Goal: Task Accomplishment & Management: Manage account settings

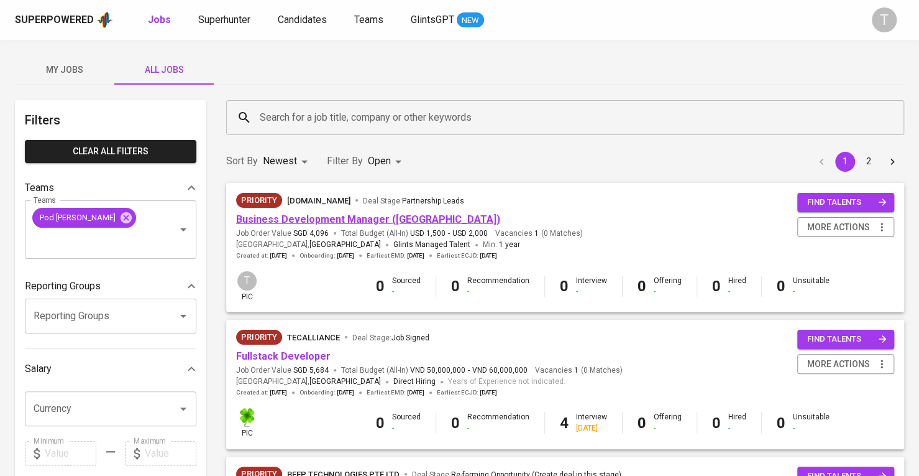
click at [390, 222] on link "Business Development Manager ([GEOGRAPHIC_DATA])" at bounding box center [368, 219] width 264 height 12
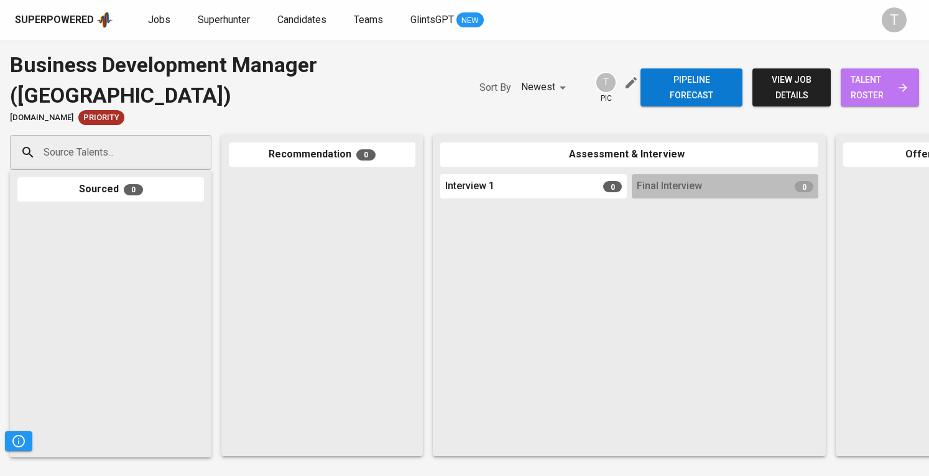
click at [850, 94] on span "talent roster" at bounding box center [879, 87] width 58 height 30
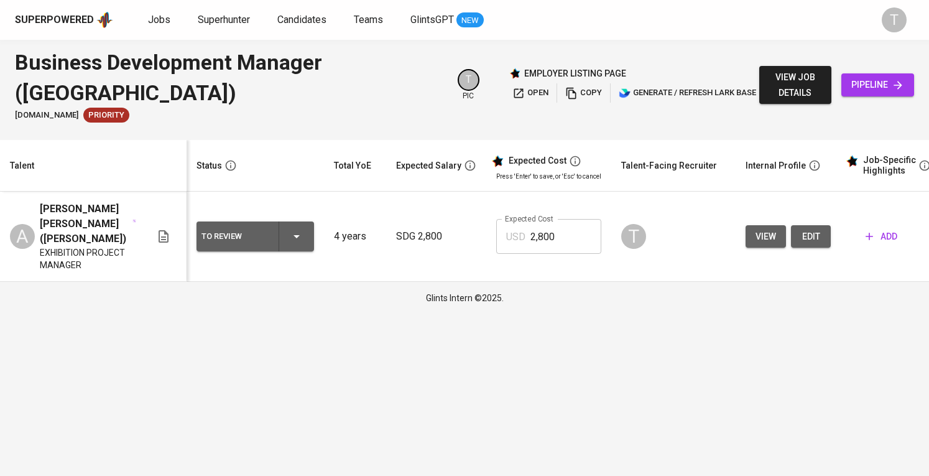
click at [288, 236] on div "To Review" at bounding box center [255, 236] width 108 height 30
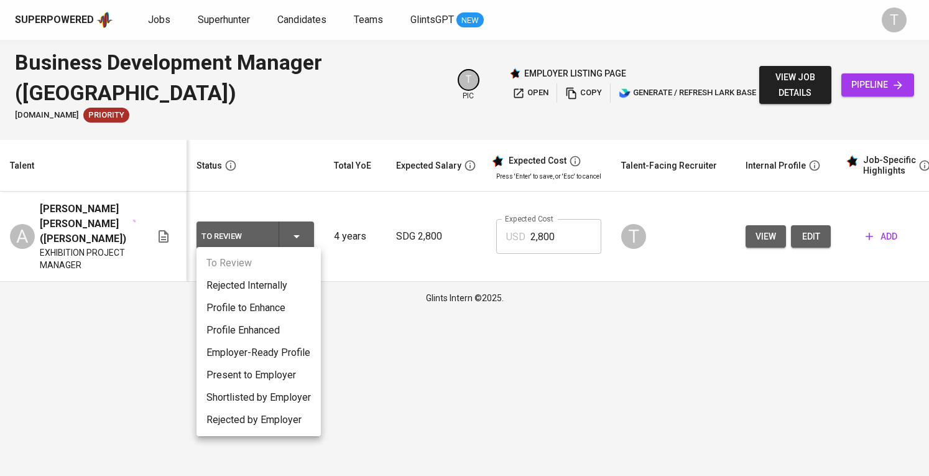
click at [288, 236] on div at bounding box center [464, 238] width 929 height 476
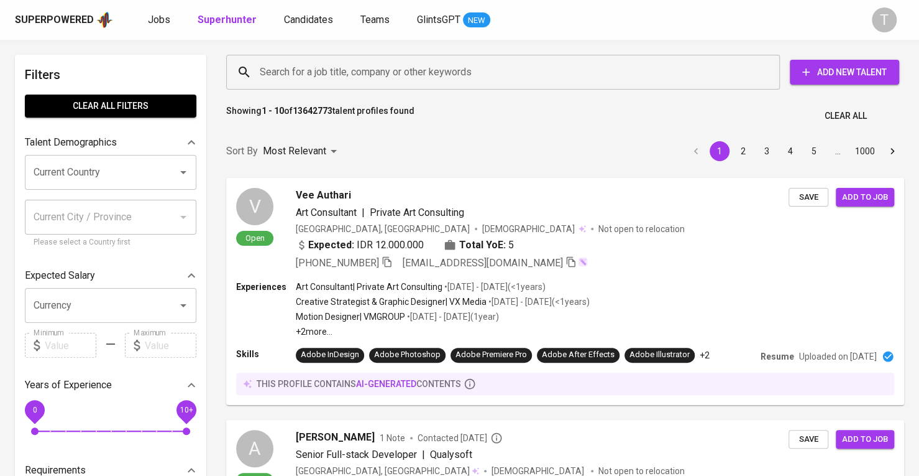
click at [375, 75] on input "Search for a job title, company or other keywords" at bounding box center [506, 72] width 499 height 24
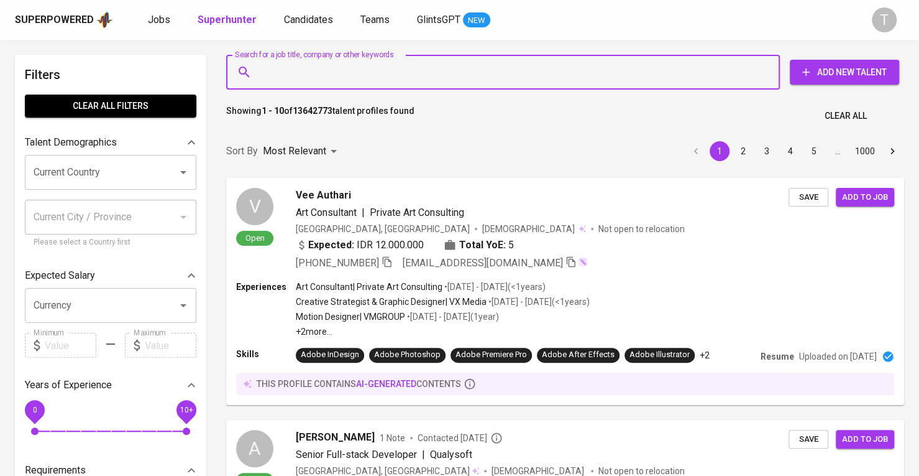
paste input "tranhthu121@gmail.com"
type input "tranhthu121@gmail.com"
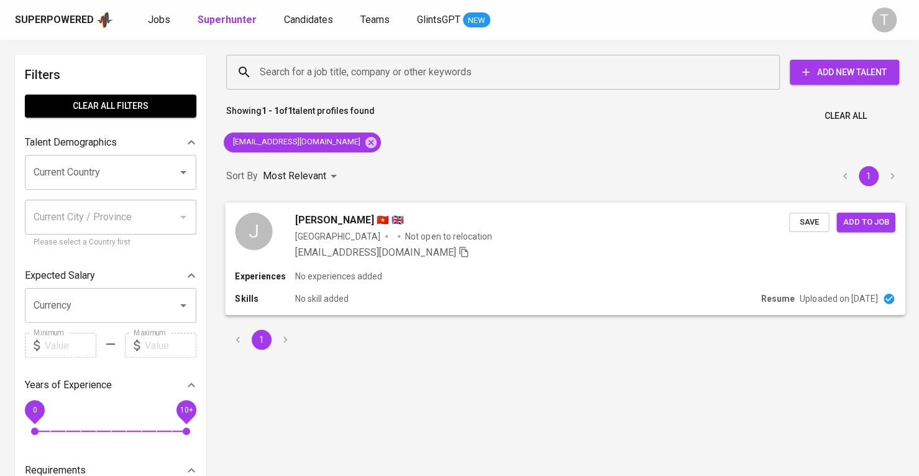
click at [660, 264] on div "J Janny Tran 🇻🇳 🇬🇧 Vietnam Not open to relocation tranhthu121@gmail.com Save Ad…" at bounding box center [565, 235] width 680 height 67
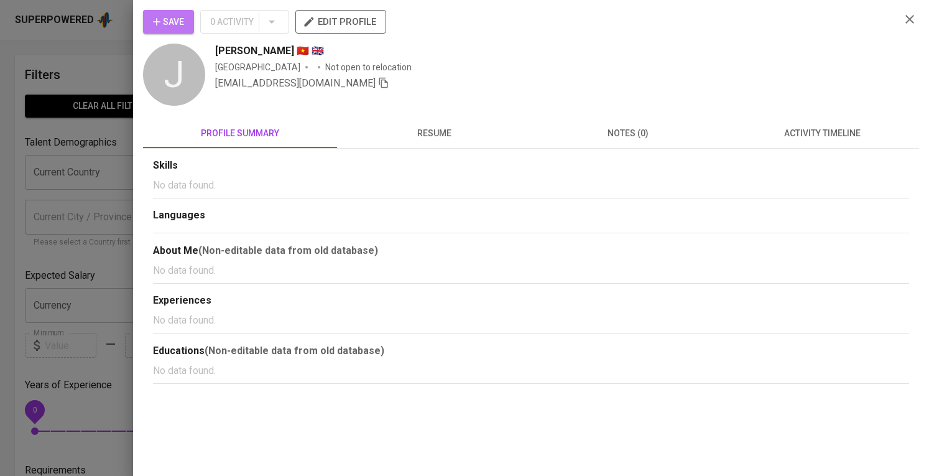
click at [154, 25] on icon "button" at bounding box center [156, 22] width 12 height 12
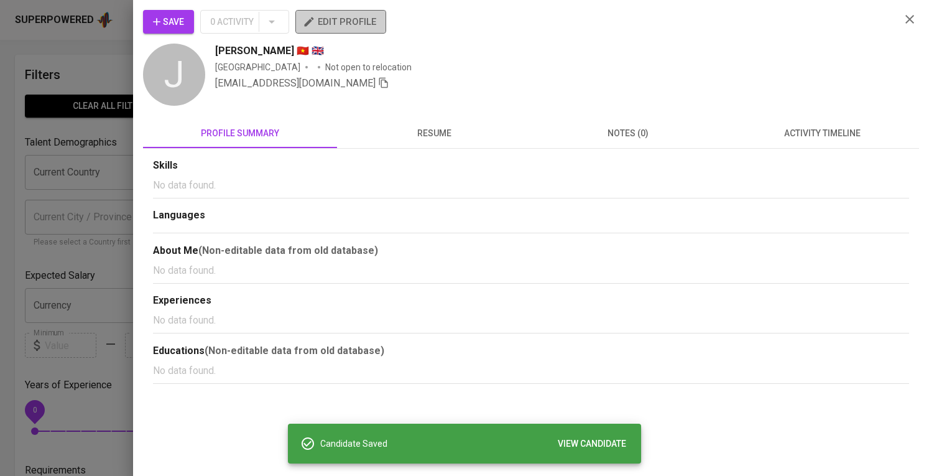
click at [345, 24] on span "edit profile" at bounding box center [340, 22] width 71 height 16
click at [11, 267] on div at bounding box center [464, 238] width 929 height 476
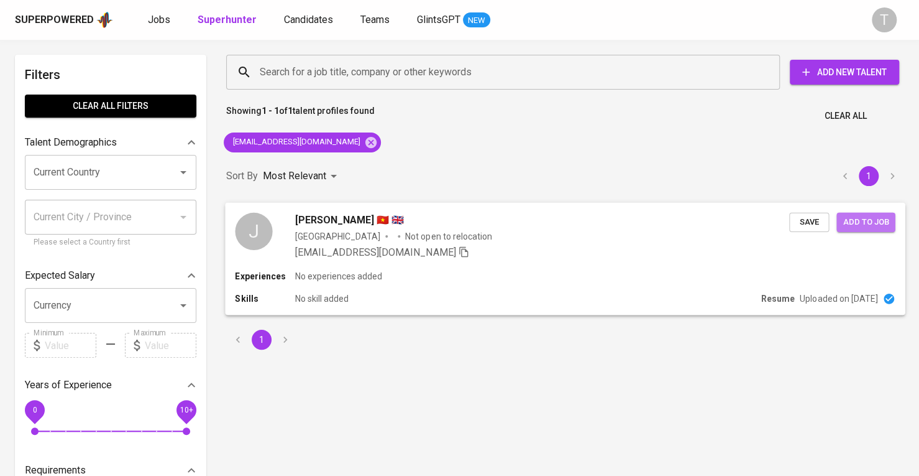
click at [870, 223] on span "Add to job" at bounding box center [866, 221] width 46 height 14
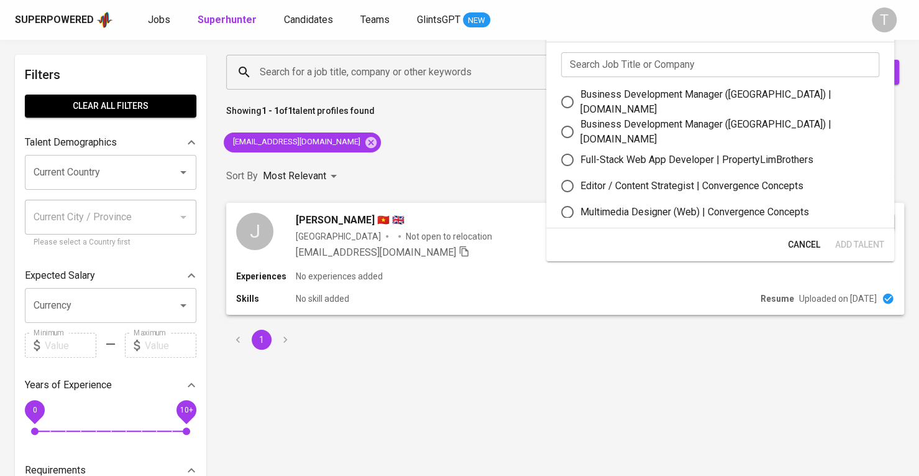
click at [794, 125] on div "Business Development Manager (Vietnam) | letsbundle.io" at bounding box center [725, 132] width 289 height 30
click at [581, 125] on input "Business Development Manager (Vietnam) | letsbundle.io" at bounding box center [568, 132] width 26 height 26
radio input "true"
click at [881, 245] on span "Add Talent" at bounding box center [860, 245] width 49 height 16
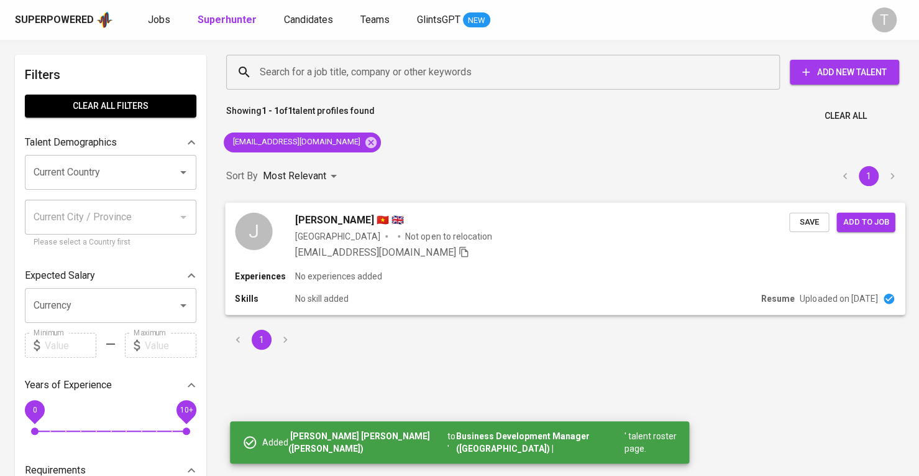
click at [863, 222] on span "Add to job" at bounding box center [866, 221] width 46 height 14
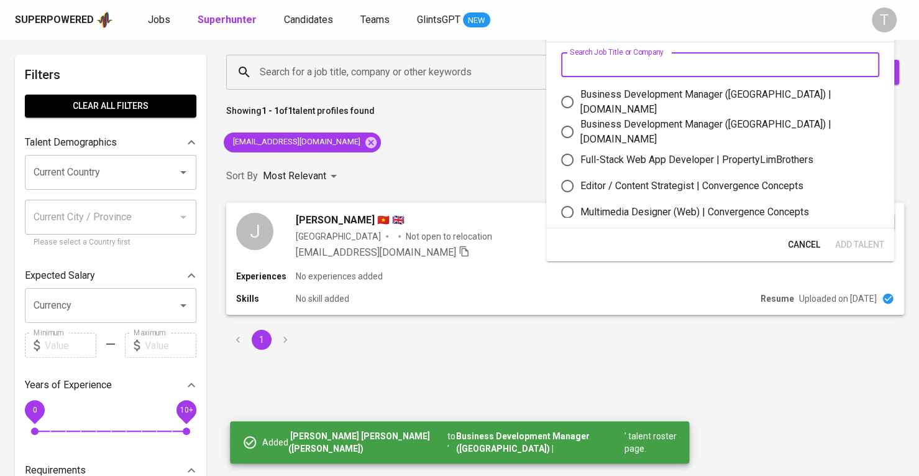
click at [783, 71] on input "text" at bounding box center [720, 64] width 318 height 25
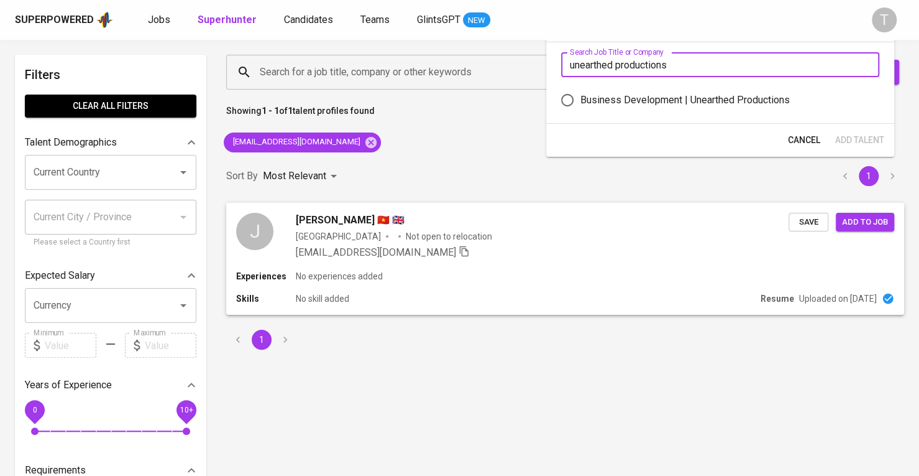
type input "unearthed productions"
click at [788, 91] on label "Business Development | Unearthed Productions" at bounding box center [712, 100] width 315 height 26
click at [581, 91] on input "Business Development | Unearthed Productions" at bounding box center [568, 100] width 26 height 26
radio input "true"
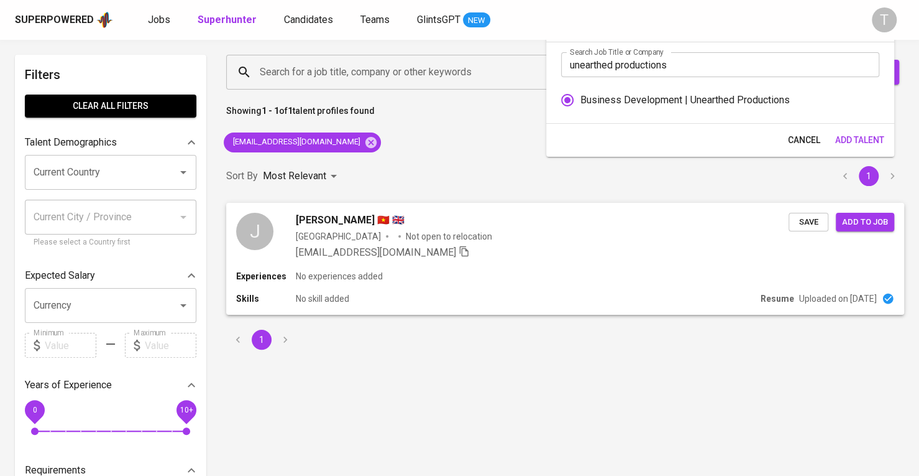
click at [872, 136] on span "Add Talent" at bounding box center [859, 140] width 49 height 16
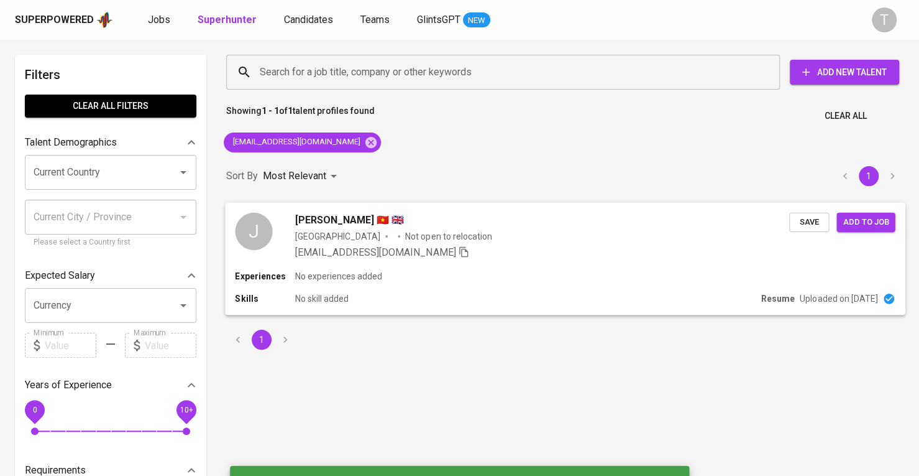
click at [476, 270] on div "Experiences No experiences added" at bounding box center [565, 276] width 660 height 12
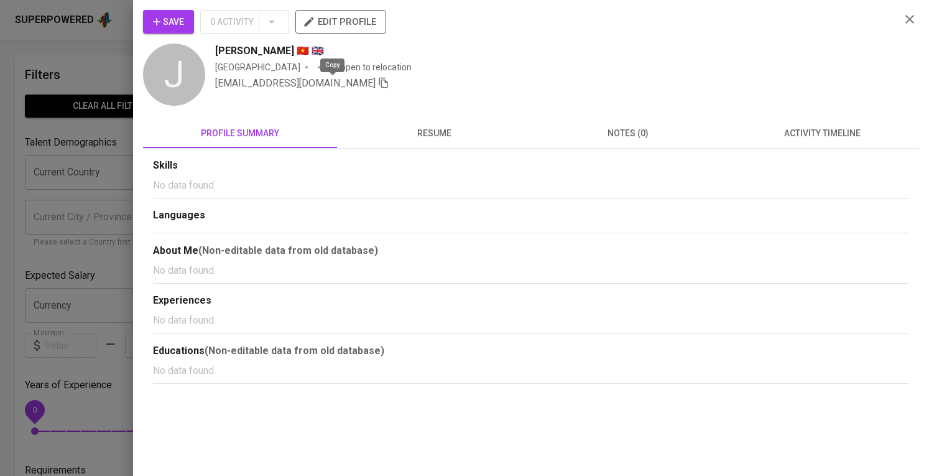
click at [379, 84] on icon "button" at bounding box center [383, 83] width 9 height 11
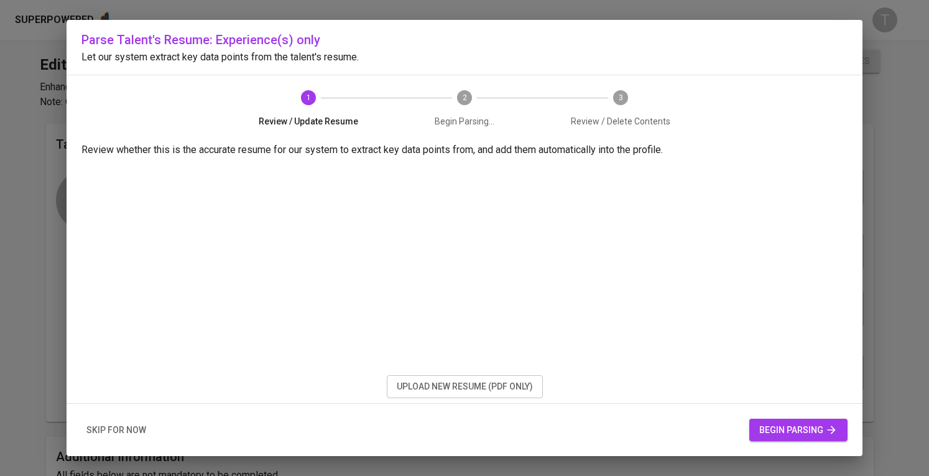
click at [459, 388] on span "upload new resume (pdf only)" at bounding box center [465, 387] width 136 height 16
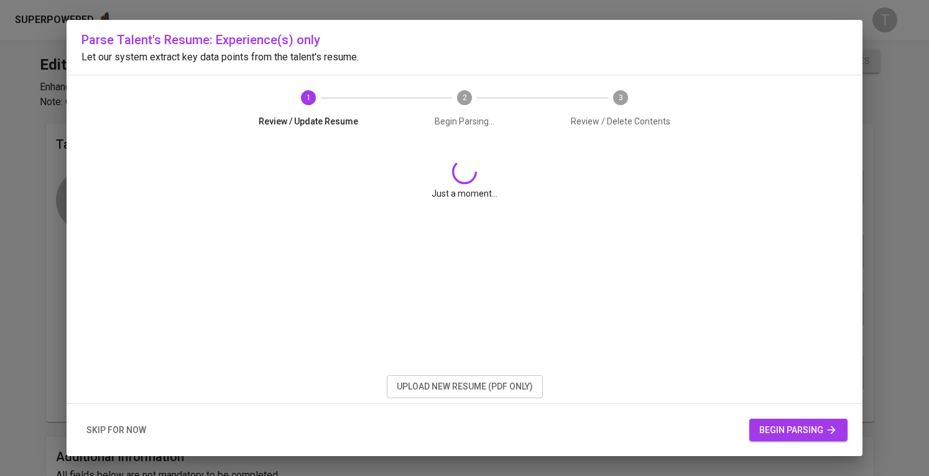
scroll to position [40, 0]
click at [824, 430] on span "begin parsing" at bounding box center [798, 430] width 78 height 16
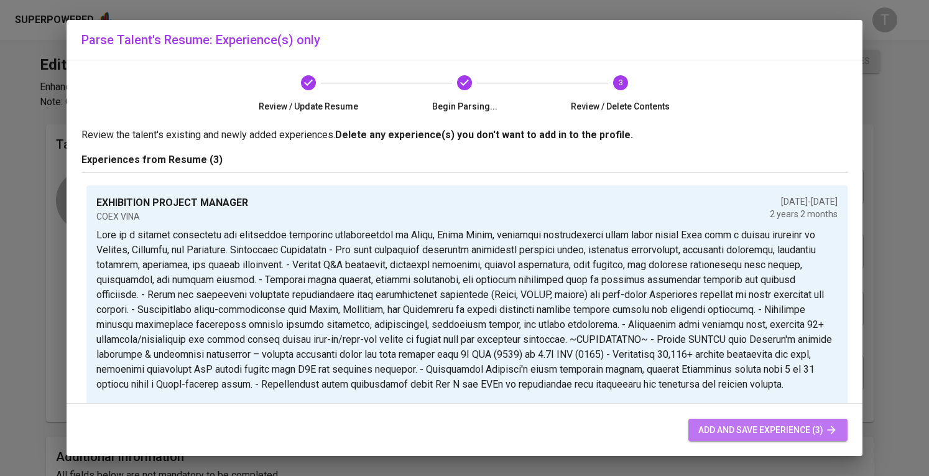
click at [731, 431] on span "add and save experience (3)" at bounding box center [767, 430] width 139 height 16
type input "+84"
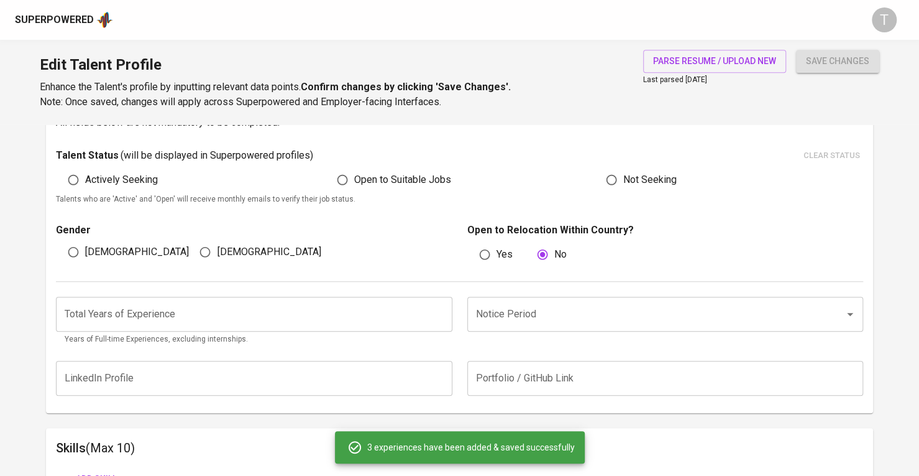
scroll to position [344, 0]
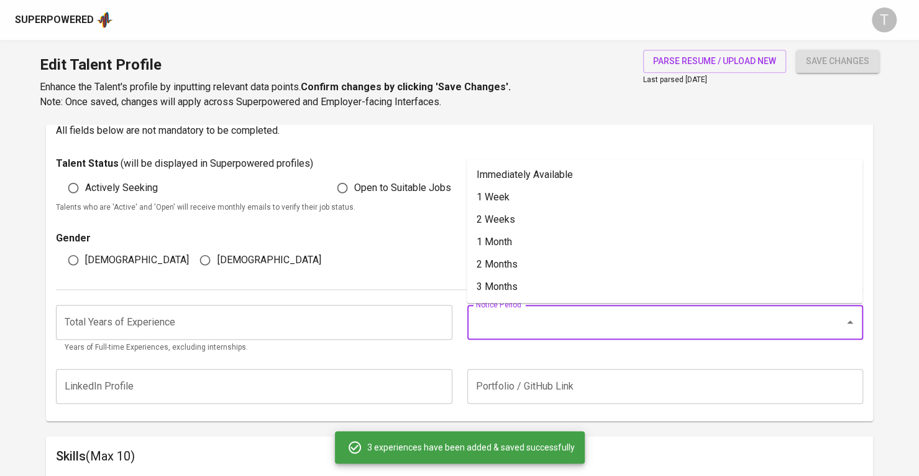
click at [526, 316] on input "Notice Period" at bounding box center [648, 322] width 351 height 24
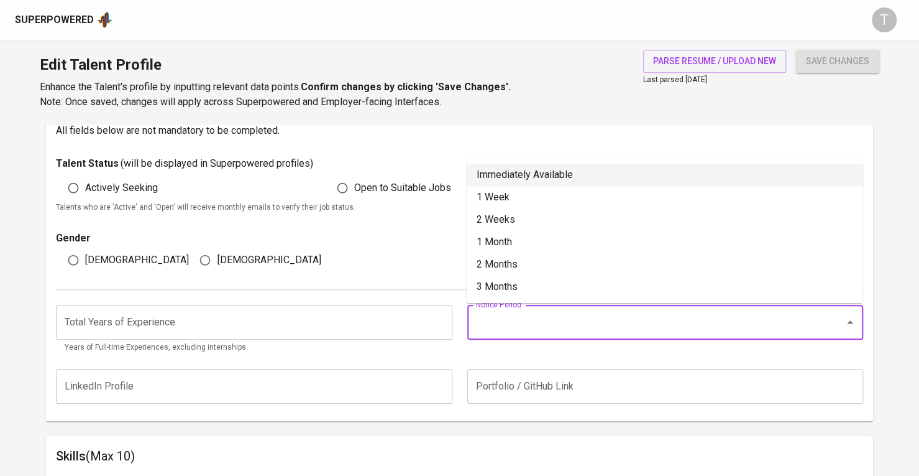
click at [502, 170] on li "Immediately Available" at bounding box center [665, 174] width 396 height 22
type input "Immediately Available"
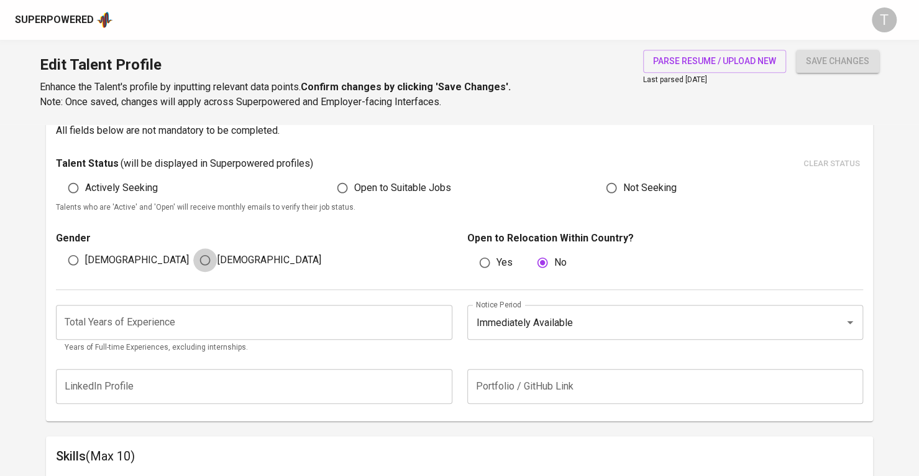
click at [200, 259] on input "Female" at bounding box center [205, 260] width 24 height 24
radio input "true"
click at [214, 322] on input "number" at bounding box center [254, 322] width 397 height 35
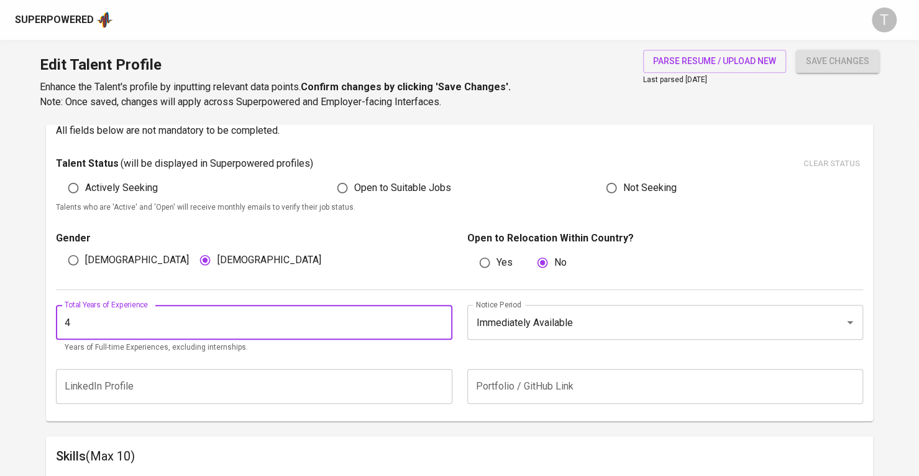
type input "4"
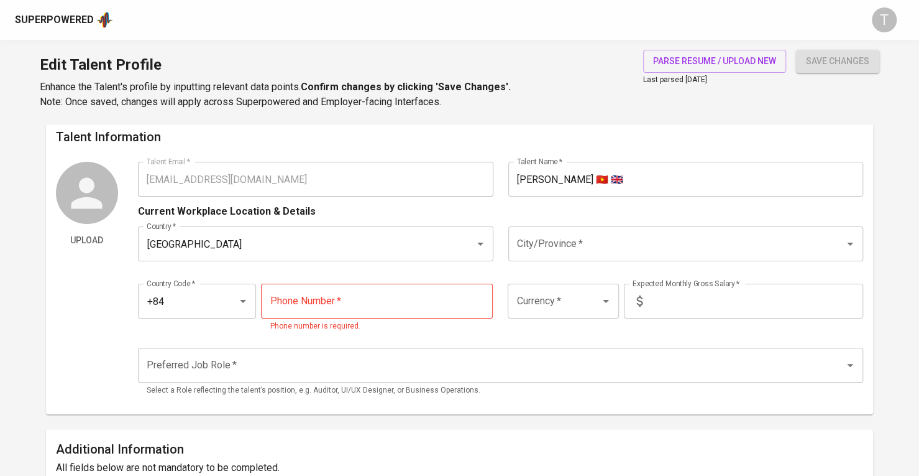
scroll to position [0, 0]
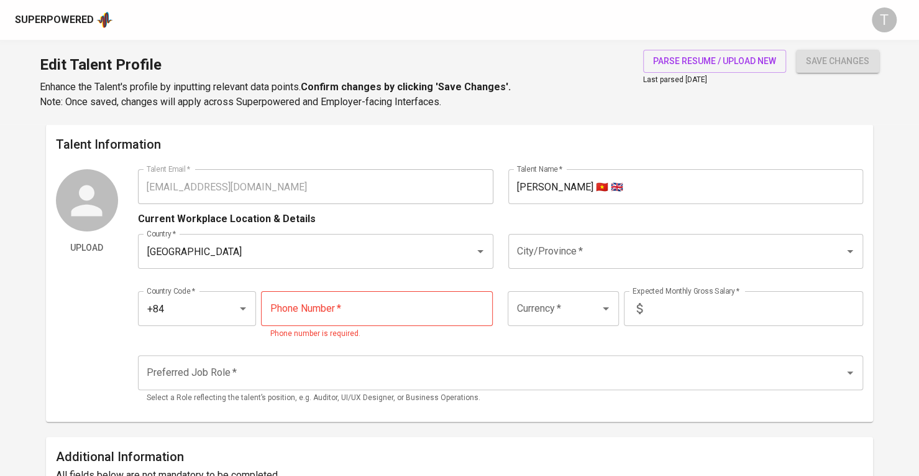
click at [369, 378] on input "Preferred Job Role   *" at bounding box center [483, 373] width 679 height 24
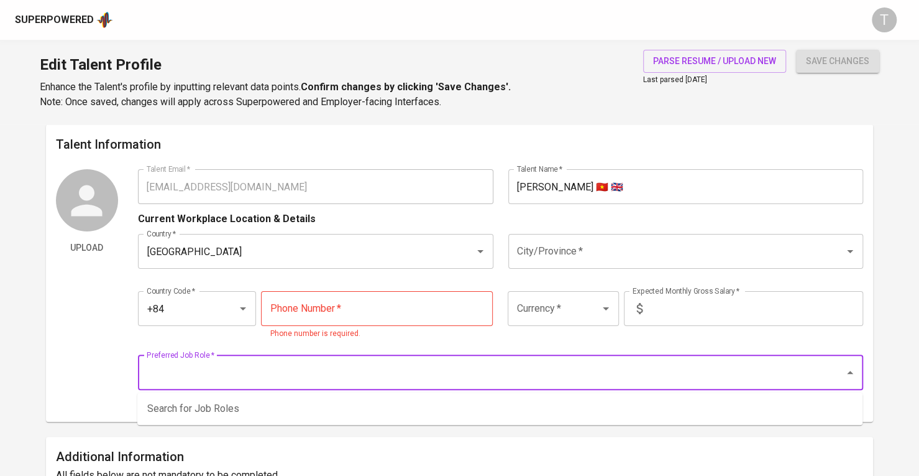
click at [596, 182] on input "Janny Tran 🇻🇳 🇬🇧" at bounding box center [687, 186] width 356 height 35
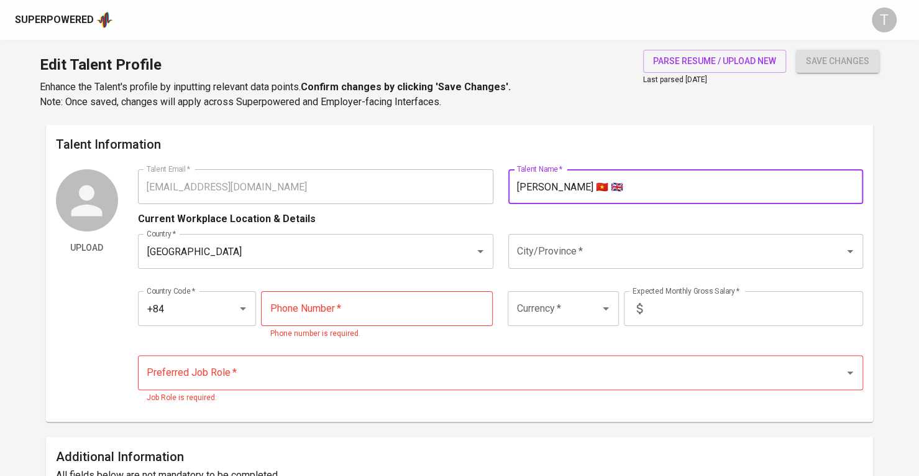
drag, startPoint x: 589, startPoint y: 186, endPoint x: 507, endPoint y: 188, distance: 81.5
click at [507, 188] on div "Talent Name   * Janny Tran 🇻🇳 🇬🇧 Talent Name *" at bounding box center [682, 186] width 363 height 35
type input "Anh Thu Tran (Janny)"
click at [608, 239] on input "City/Province   *" at bounding box center [669, 251] width 310 height 24
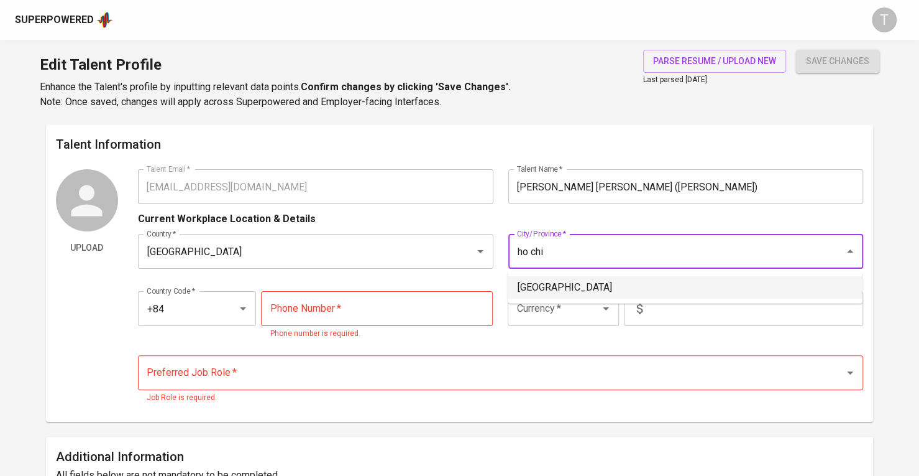
click at [558, 297] on li "[GEOGRAPHIC_DATA]" at bounding box center [685, 287] width 355 height 22
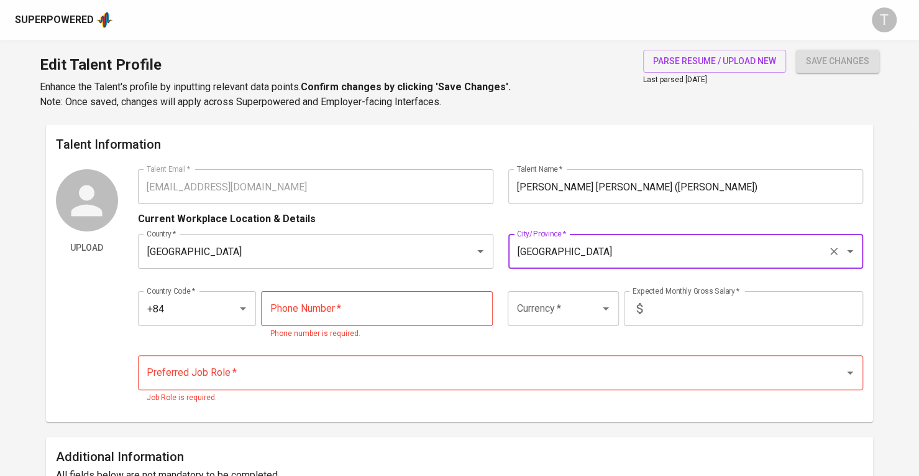
type input "[GEOGRAPHIC_DATA]"
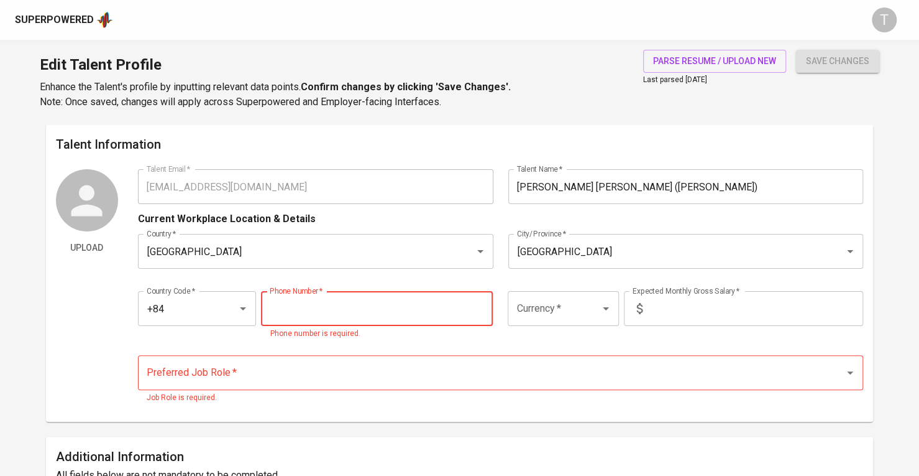
click at [439, 302] on input "tel" at bounding box center [377, 308] width 232 height 35
paste input "936-120-196"
type input "936-120-196"
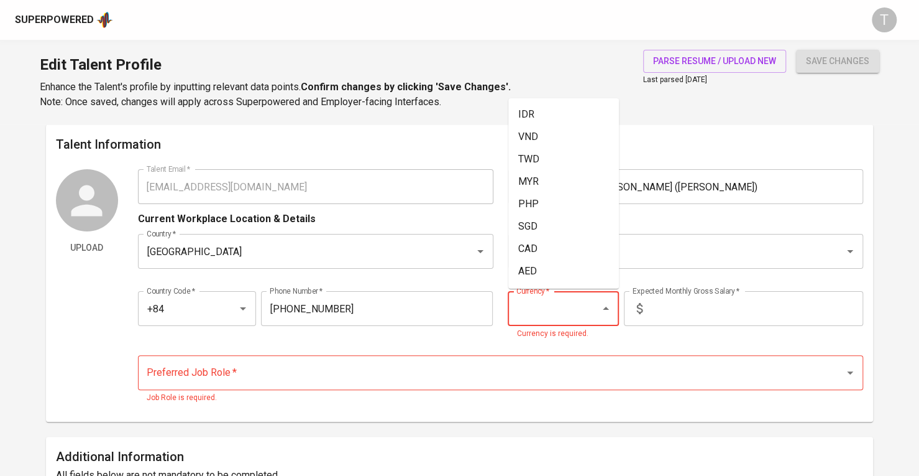
click at [541, 306] on input "Currency   *" at bounding box center [545, 309] width 65 height 24
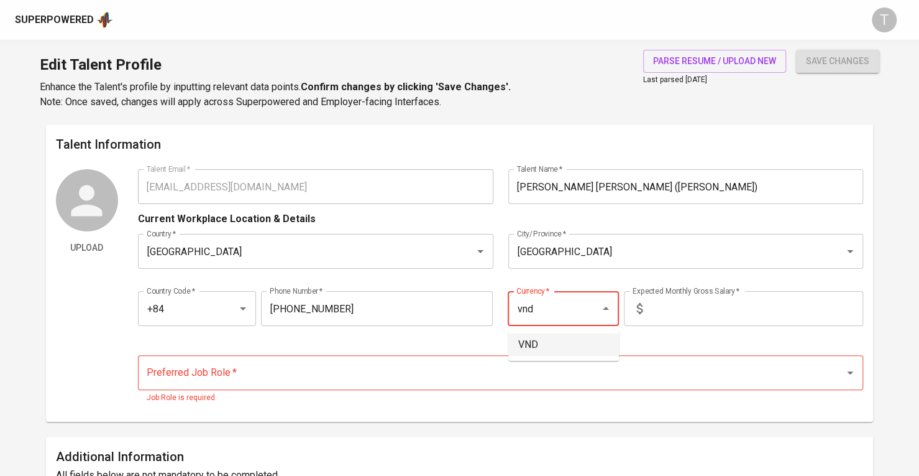
click at [550, 347] on li "VND" at bounding box center [564, 344] width 111 height 22
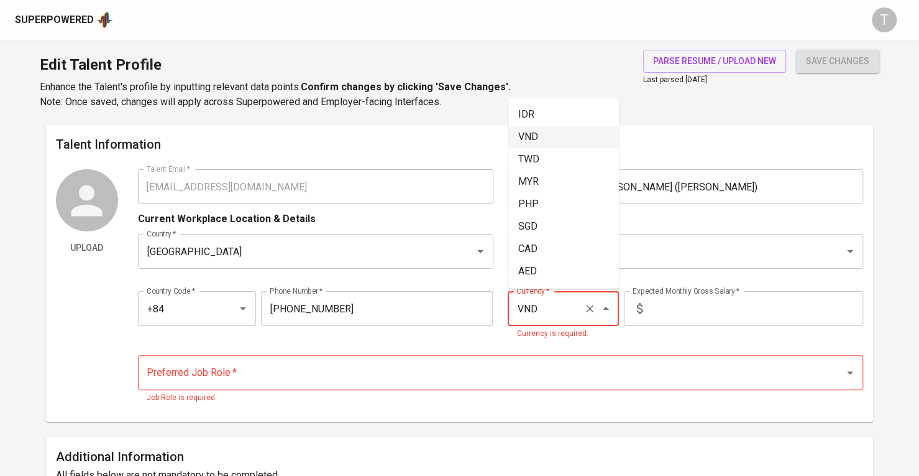
drag, startPoint x: 551, startPoint y: 301, endPoint x: 507, endPoint y: 310, distance: 45.0
click at [507, 310] on div "Currency   * VND Currency * Currency is required." at bounding box center [560, 315] width 121 height 49
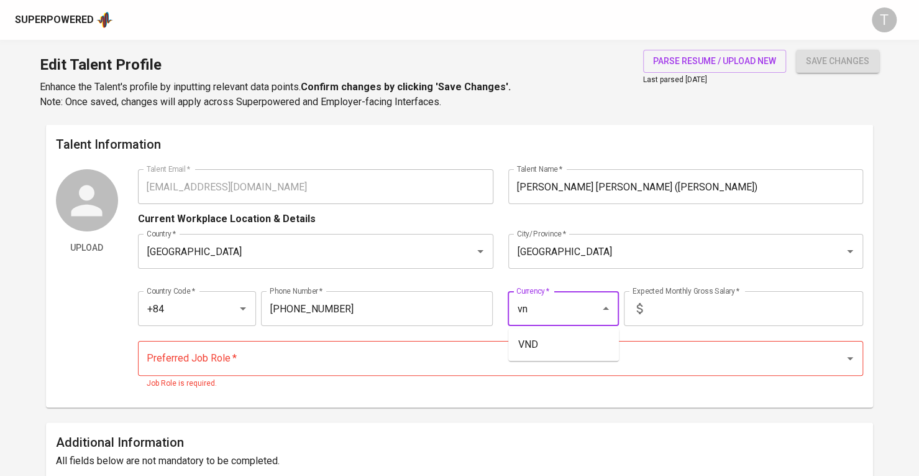
type input "v"
click at [556, 346] on li "SDG" at bounding box center [564, 344] width 111 height 22
type input "SDG"
click at [696, 304] on input "text" at bounding box center [756, 308] width 216 height 35
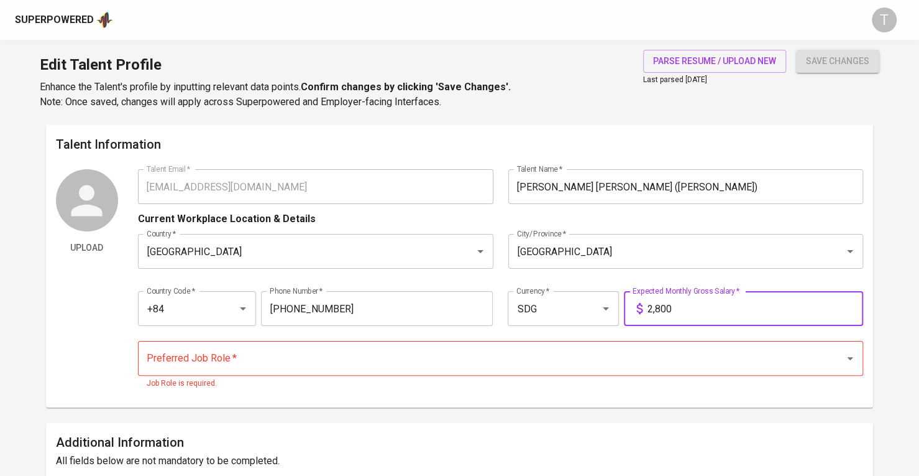
click at [242, 365] on input "Preferred Job Role   *" at bounding box center [483, 358] width 679 height 24
type input "2,800"
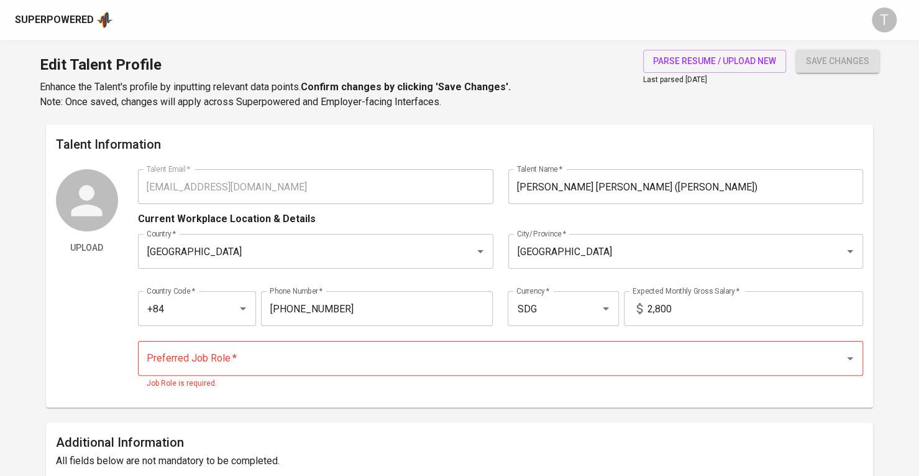
click at [111, 305] on div "Upload" at bounding box center [87, 283] width 62 height 228
click at [173, 347] on input "Preferred Job Role   *" at bounding box center [483, 358] width 679 height 24
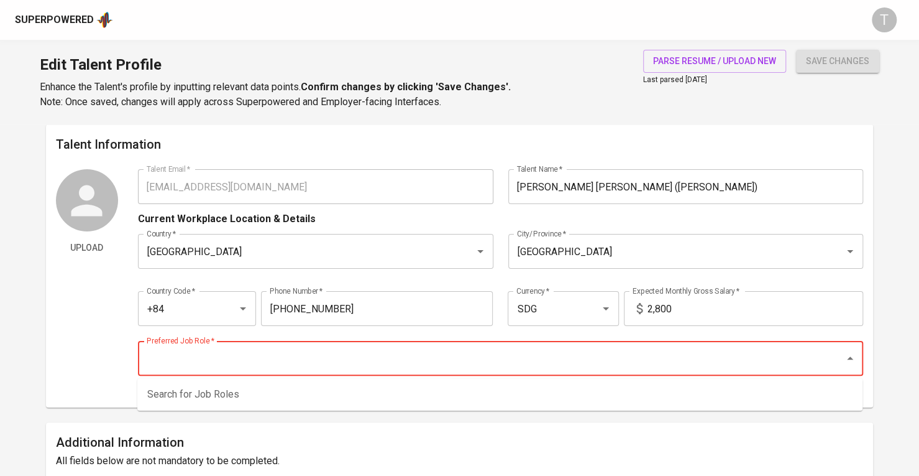
click at [431, 366] on input "Preferred Job Role   *" at bounding box center [483, 358] width 679 height 24
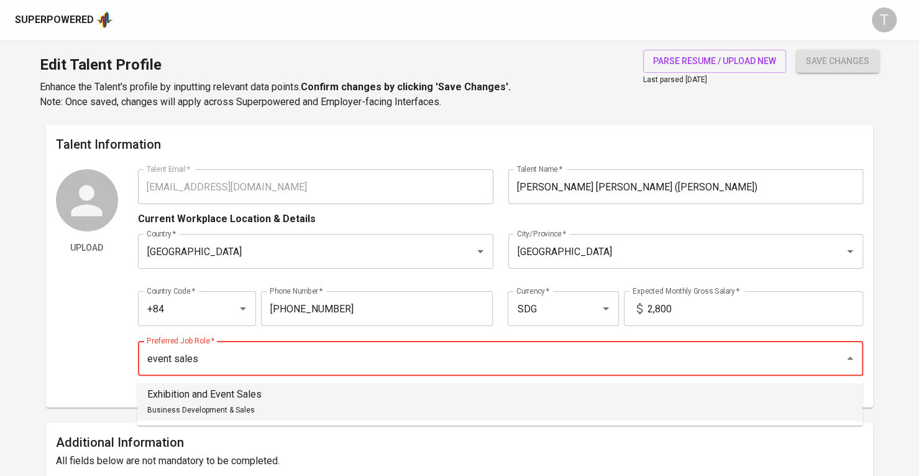
click at [439, 411] on li "Exhibition and Event Sales Business Development & Sales" at bounding box center [499, 401] width 725 height 37
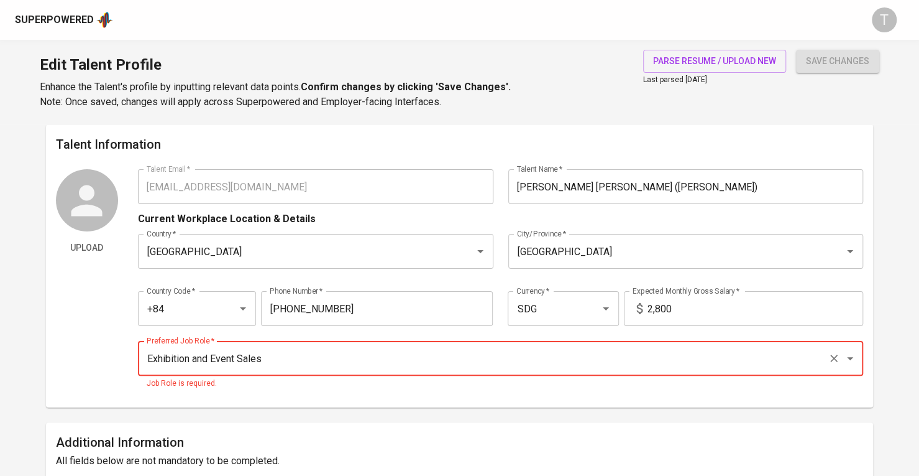
type input "Exhibition and Event Sales"
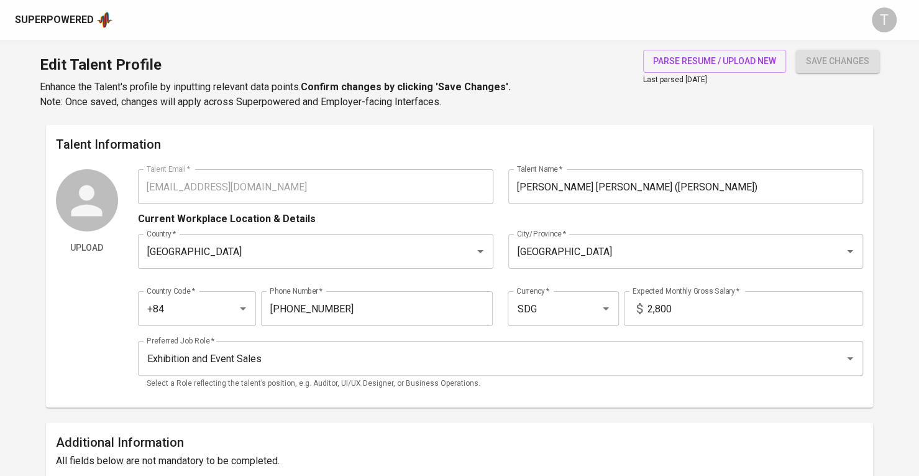
click at [789, 93] on div "parse resume / upload new Last parsed Oct 13, 2025 save changes" at bounding box center [753, 80] width 251 height 60
click at [821, 53] on span "save changes" at bounding box center [837, 61] width 63 height 16
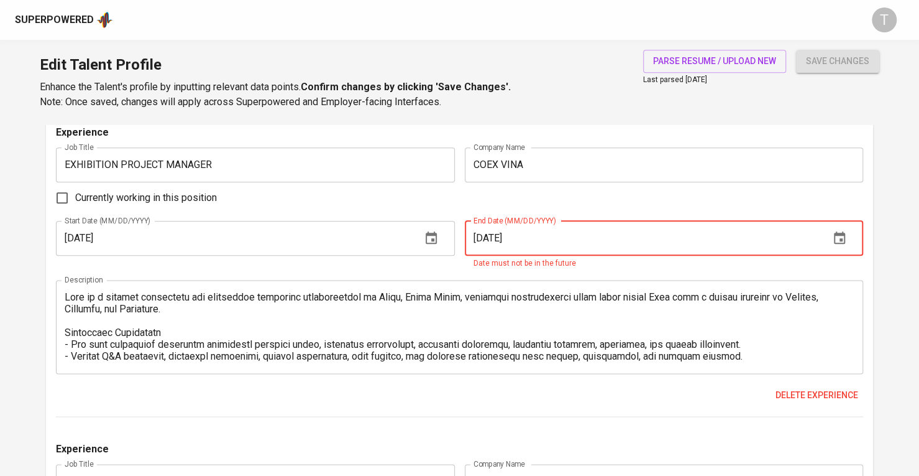
click at [671, 240] on input "11/01/2025" at bounding box center [643, 238] width 356 height 35
click at [487, 237] on input "11/01/2025" at bounding box center [643, 238] width 356 height 35
drag, startPoint x: 517, startPoint y: 232, endPoint x: 541, endPoint y: 234, distance: 24.3
click at [516, 232] on input "11/01/2025" at bounding box center [643, 238] width 356 height 35
click at [540, 234] on input "11/01/2025" at bounding box center [643, 238] width 356 height 35
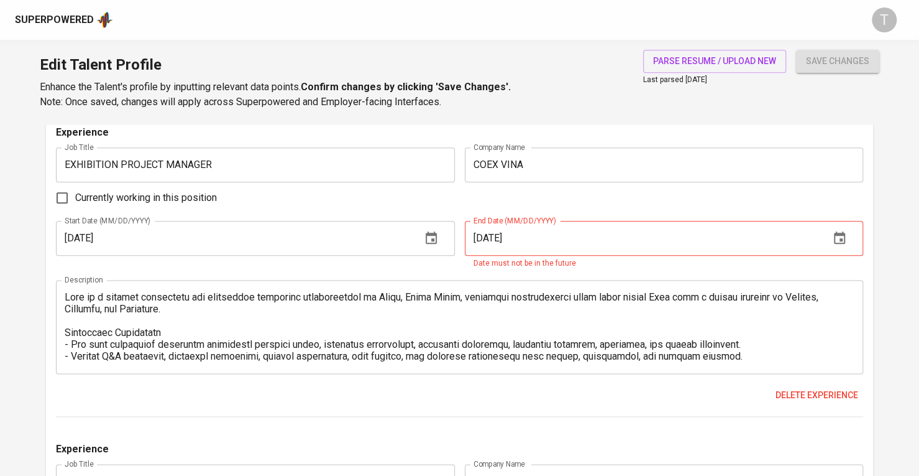
click at [152, 196] on span "Currently working in this position" at bounding box center [146, 197] width 142 height 15
click at [75, 196] on input "Currently working in this position" at bounding box center [62, 198] width 26 height 26
checkbox input "true"
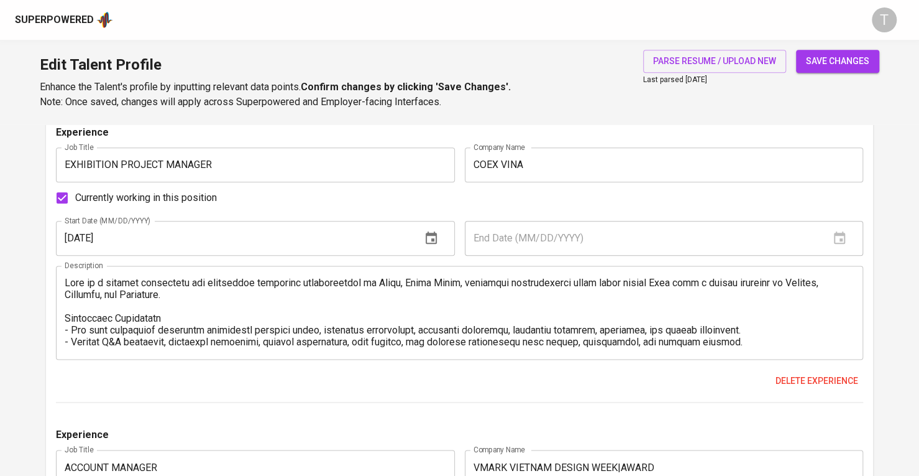
click at [830, 50] on button "save changes" at bounding box center [837, 61] width 83 height 23
type input "936120196"
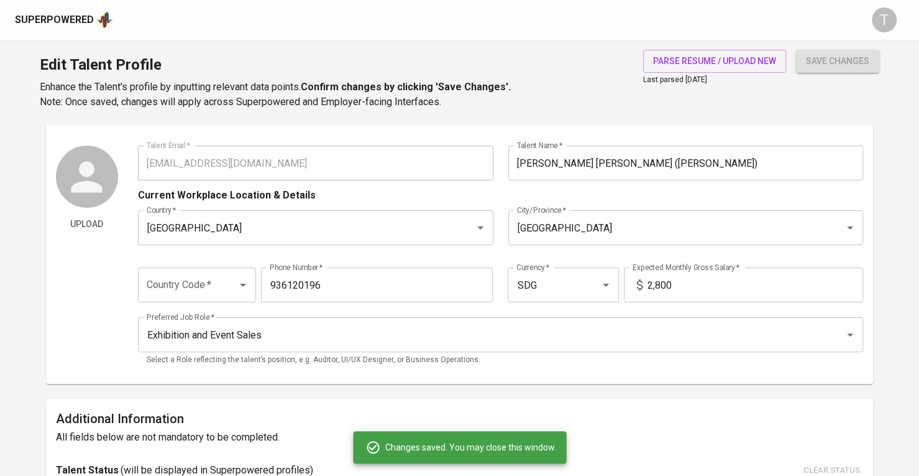
scroll to position [0, 0]
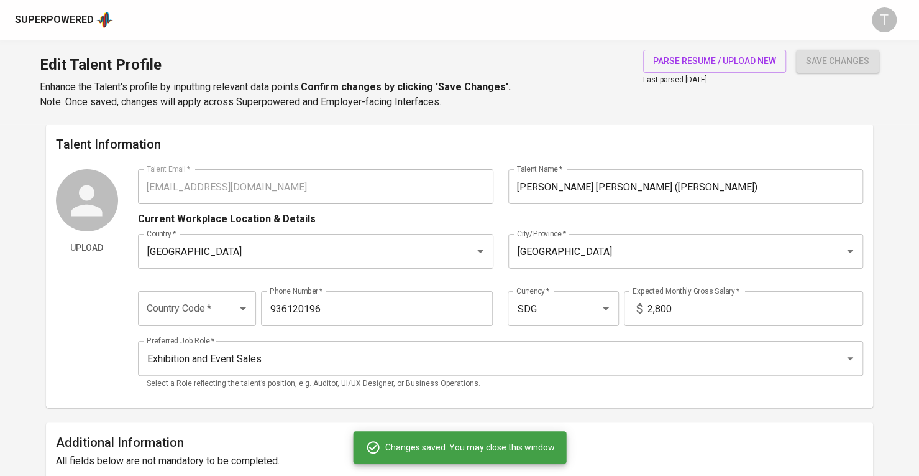
click at [126, 196] on div "Upload Talent Email   * tranhthu121@gmail.com Talent Email * Talent Name   * An…" at bounding box center [460, 283] width 808 height 228
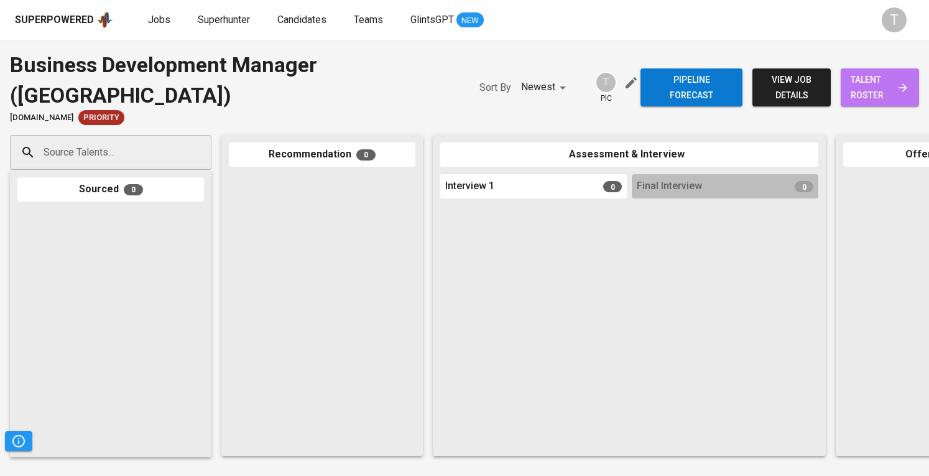
click at [880, 89] on span "talent roster" at bounding box center [879, 87] width 58 height 30
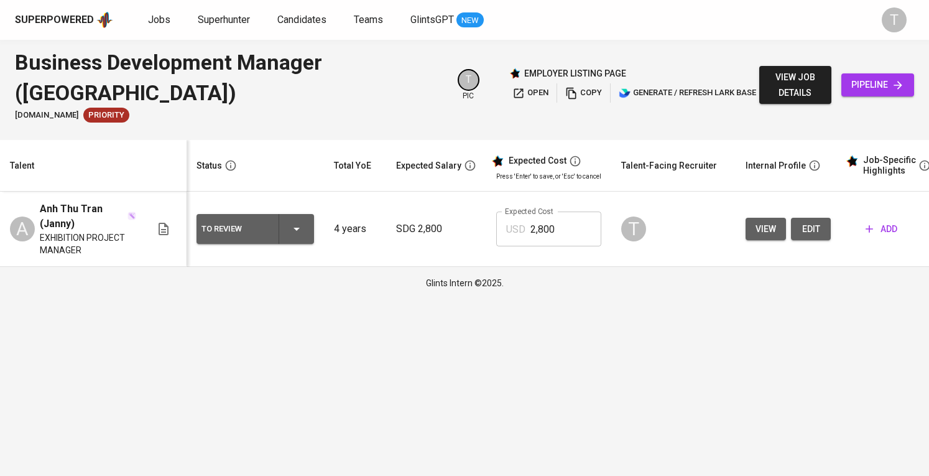
click at [811, 227] on span "edit" at bounding box center [811, 229] width 20 height 16
click at [304, 239] on div "To Review" at bounding box center [255, 229] width 108 height 30
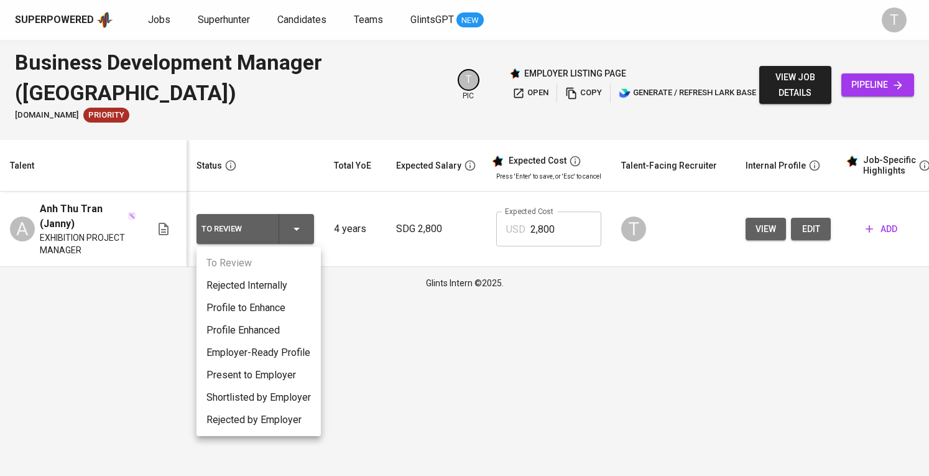
drag, startPoint x: 480, startPoint y: 402, endPoint x: 491, endPoint y: 389, distance: 17.7
click at [479, 402] on div at bounding box center [464, 238] width 929 height 476
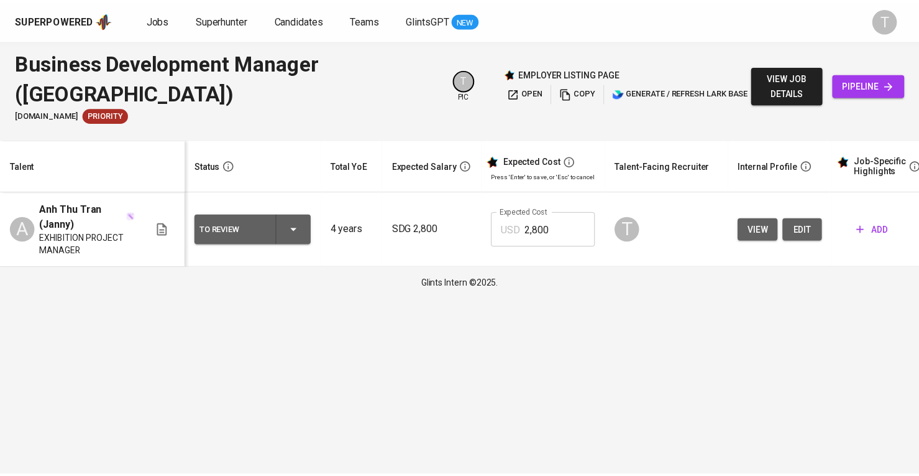
scroll to position [0, 136]
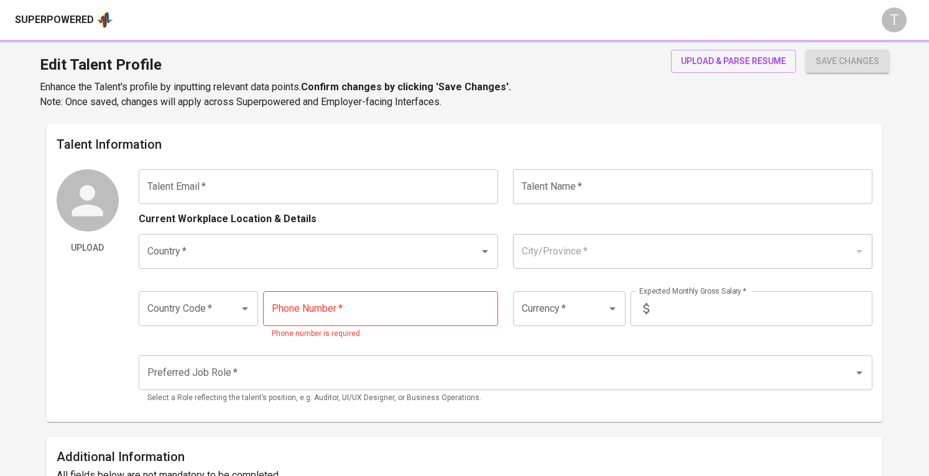
type input "[EMAIL_ADDRESS][DOMAIN_NAME]"
type input "Anh Thu Tran (Janny)"
type input "[GEOGRAPHIC_DATA]"
type input "936120196"
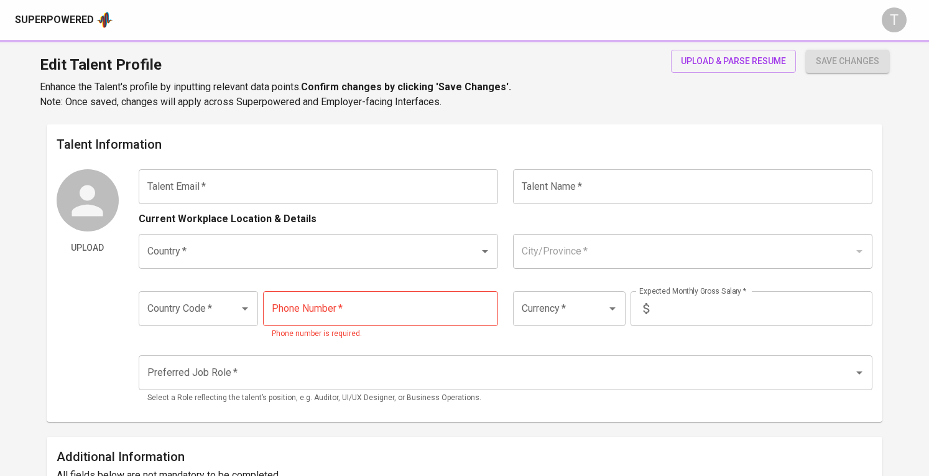
type input "SDG"
type input "2,800"
type input "Exhibition and Event Sales"
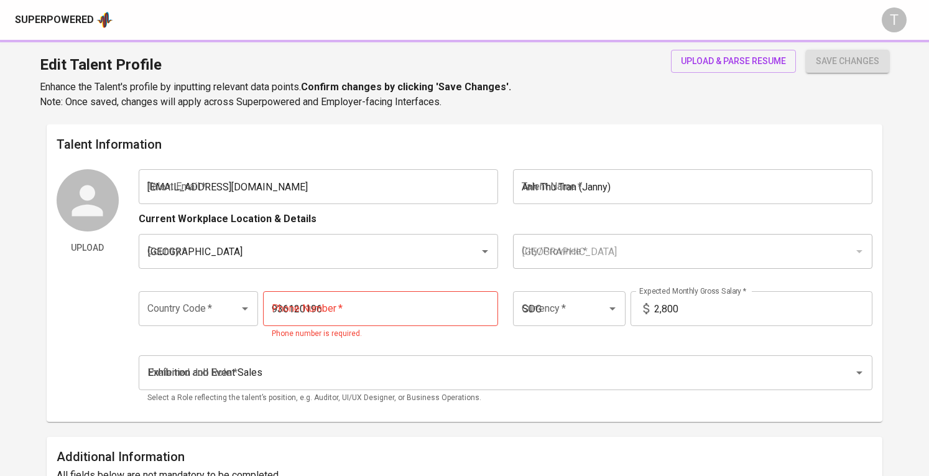
radio input "true"
type input "4"
type input "Immediately Available"
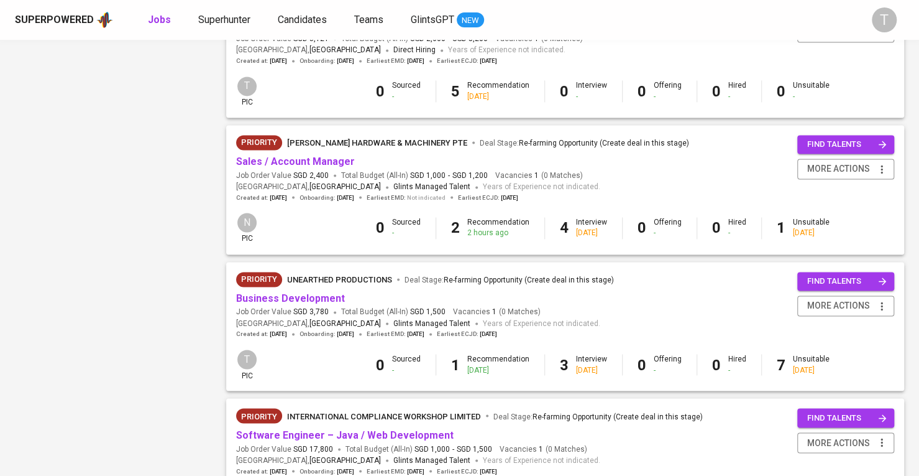
scroll to position [1149, 0]
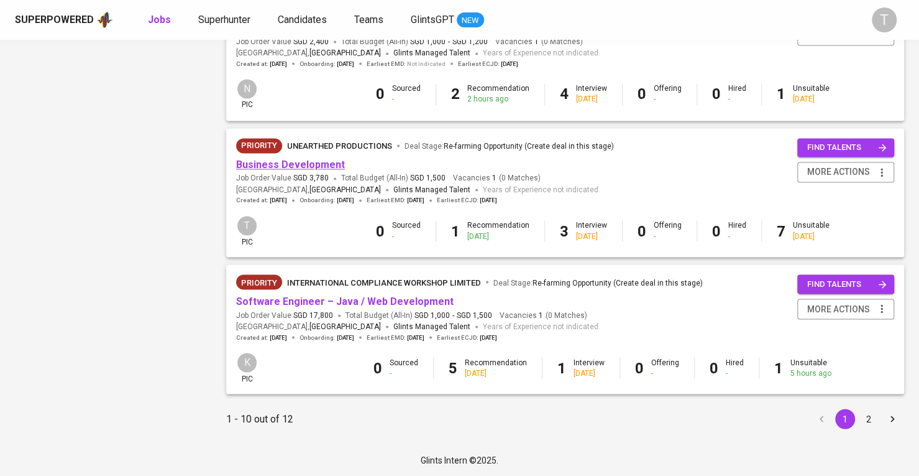
click at [328, 163] on link "Business Development" at bounding box center [290, 165] width 109 height 12
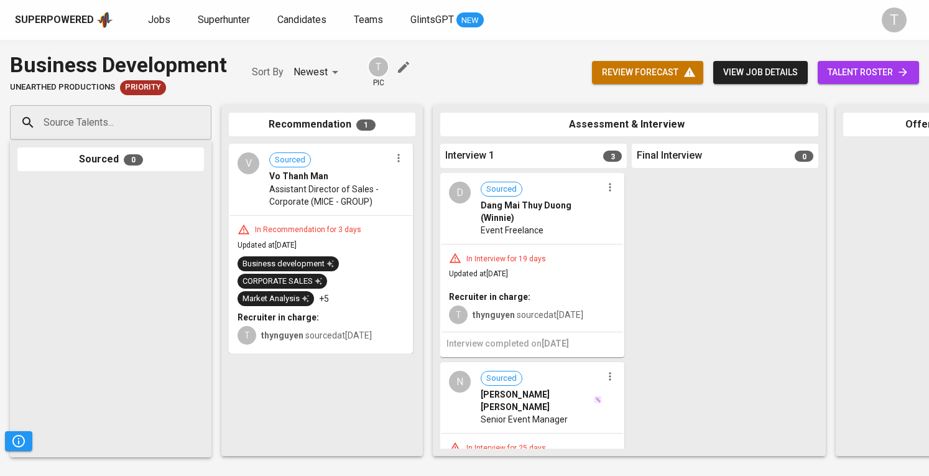
click at [101, 137] on div "Source Talents..." at bounding box center [110, 122] width 201 height 35
paste input "[EMAIL_ADDRESS][DOMAIN_NAME]"
type input "[EMAIL_ADDRESS][DOMAIN_NAME]"
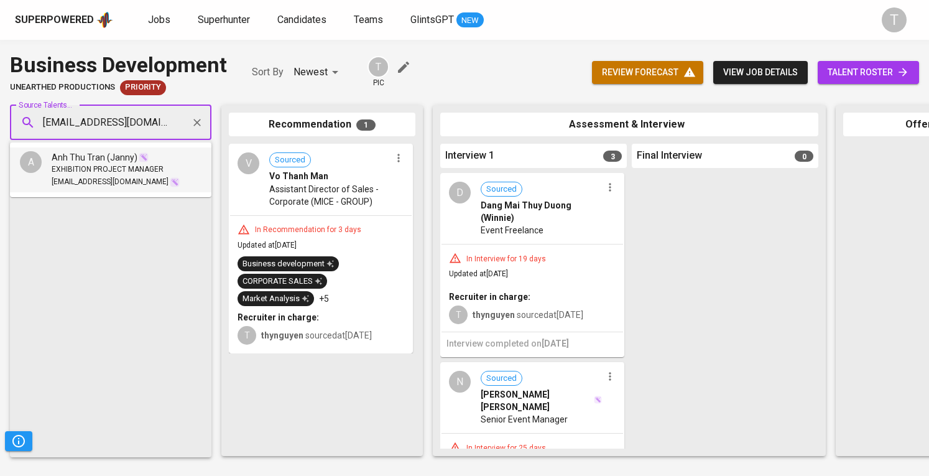
click at [107, 165] on span "EXHIBITION PROJECT MANAGER" at bounding box center [108, 169] width 112 height 12
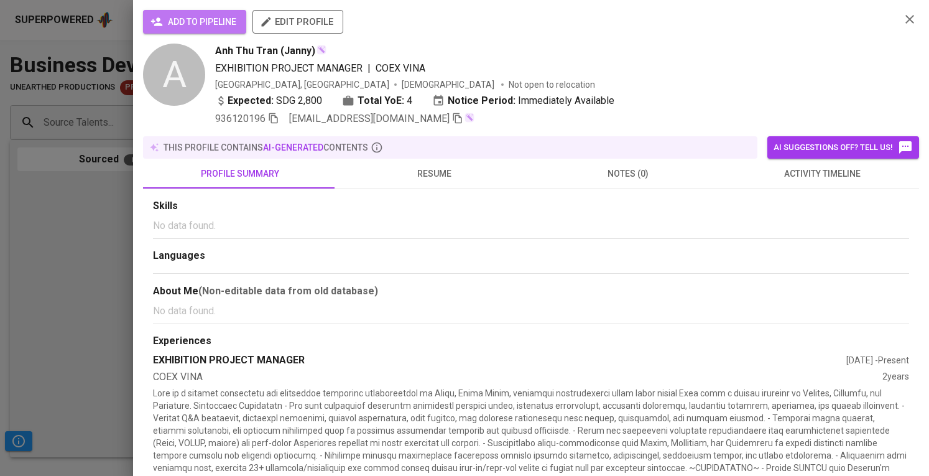
click at [196, 11] on button "add to pipeline" at bounding box center [194, 22] width 103 height 24
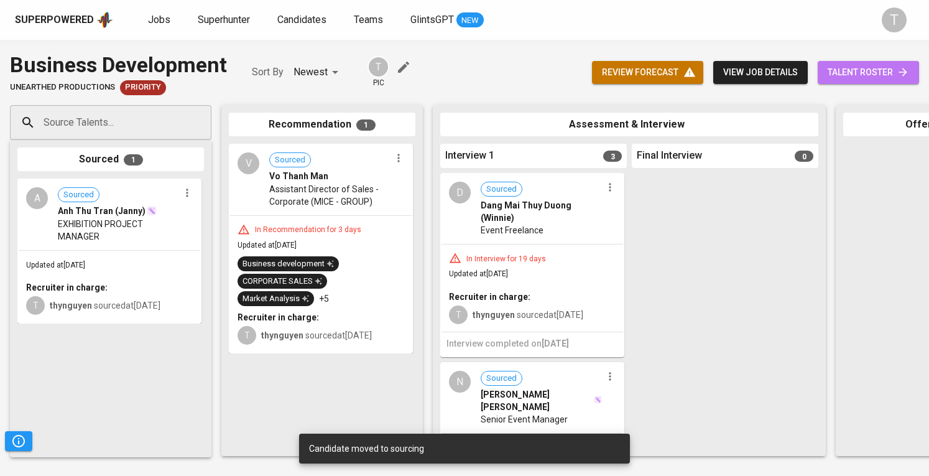
click at [912, 75] on link "talent roster" at bounding box center [867, 72] width 101 height 23
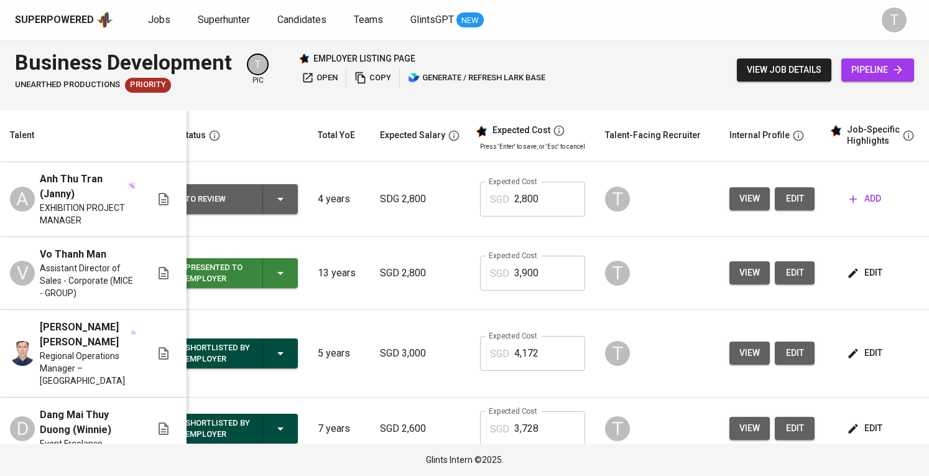
scroll to position [0, 16]
click at [548, 193] on input "2,800" at bounding box center [549, 199] width 71 height 35
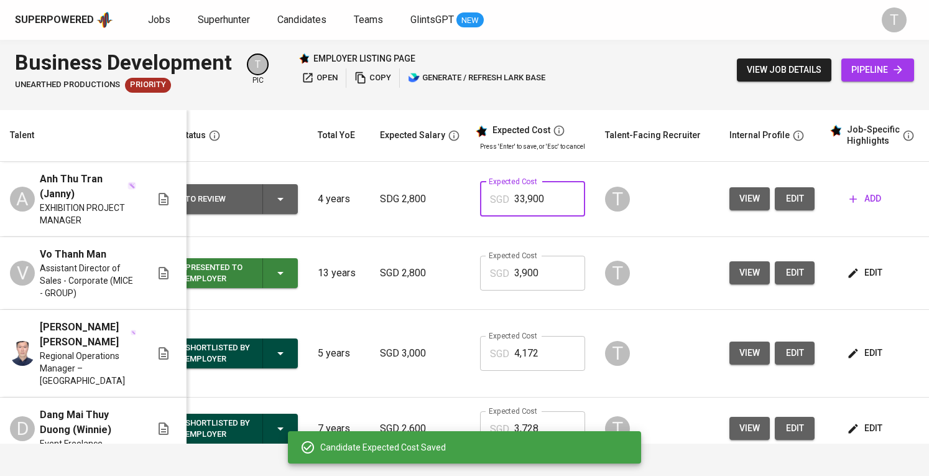
click at [515, 194] on input "33,900" at bounding box center [549, 199] width 71 height 35
type input "3,900"
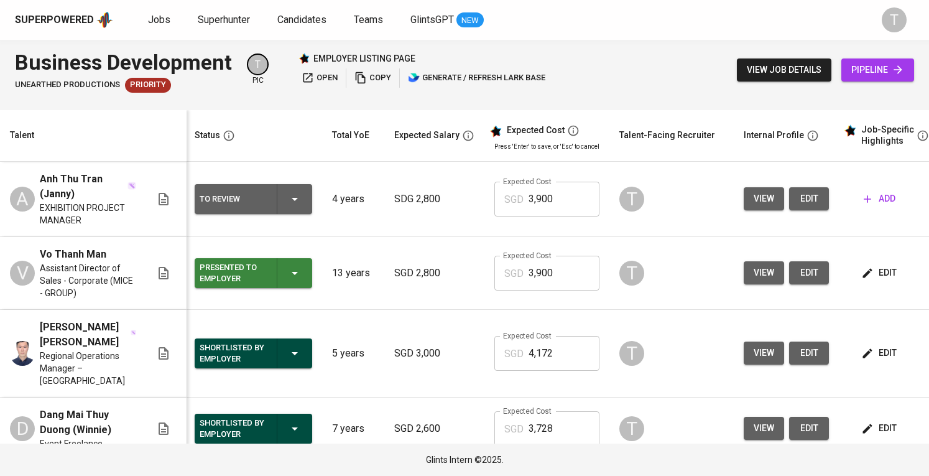
scroll to position [0, 144]
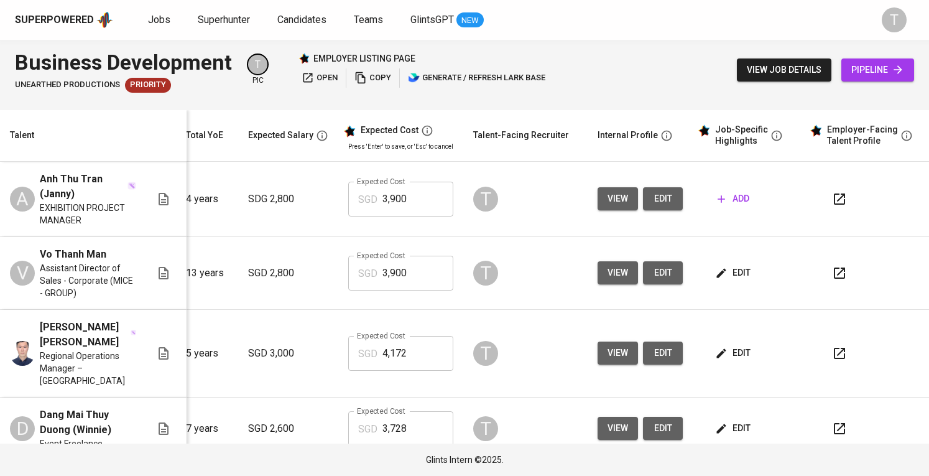
click at [832, 274] on icon "button" at bounding box center [839, 272] width 15 height 15
click at [739, 198] on span "add" at bounding box center [733, 199] width 32 height 16
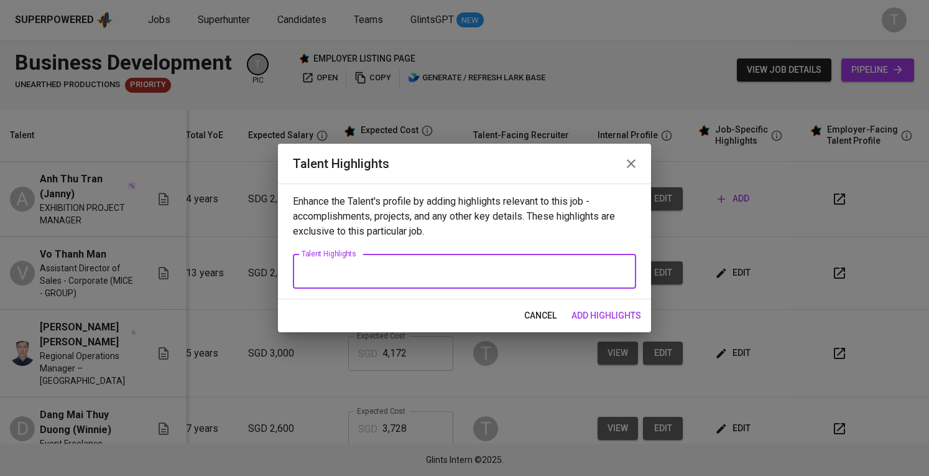
click at [374, 275] on textarea at bounding box center [464, 271] width 326 height 12
paste textarea "1. Summary of Experience -"
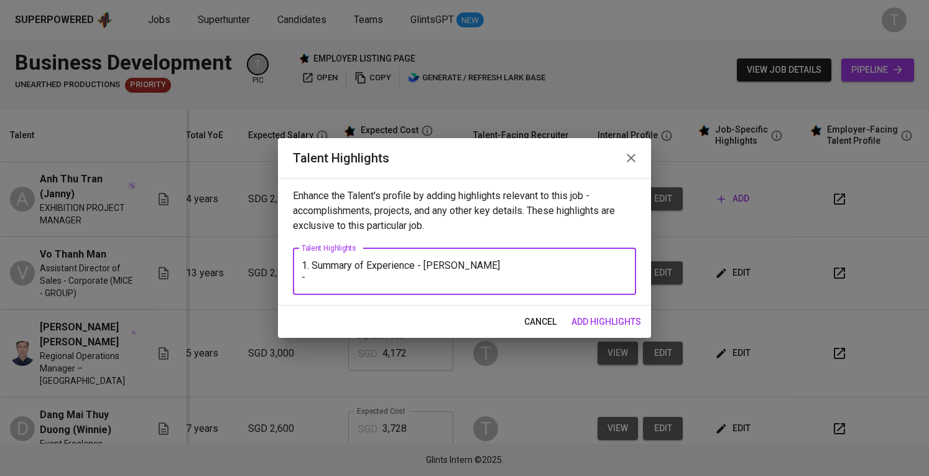
paste textarea "is an experienced exhibition and event management professional with strong expe…"
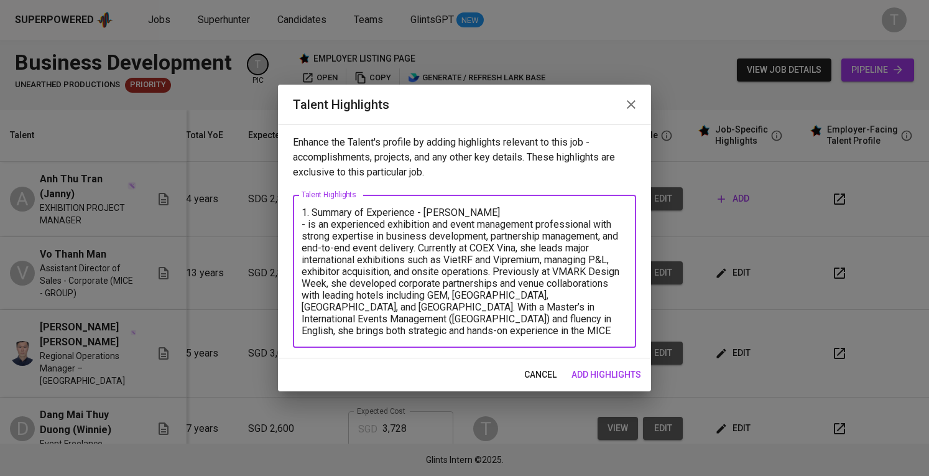
click at [310, 222] on textarea "1. Summary of Experience - Janny Tran - is an experienced exhibition and event …" at bounding box center [464, 271] width 326 height 130
click at [418, 249] on textarea "1. Summary of Experience - Janny Tran - An experienced exhibition and event man…" at bounding box center [464, 271] width 326 height 130
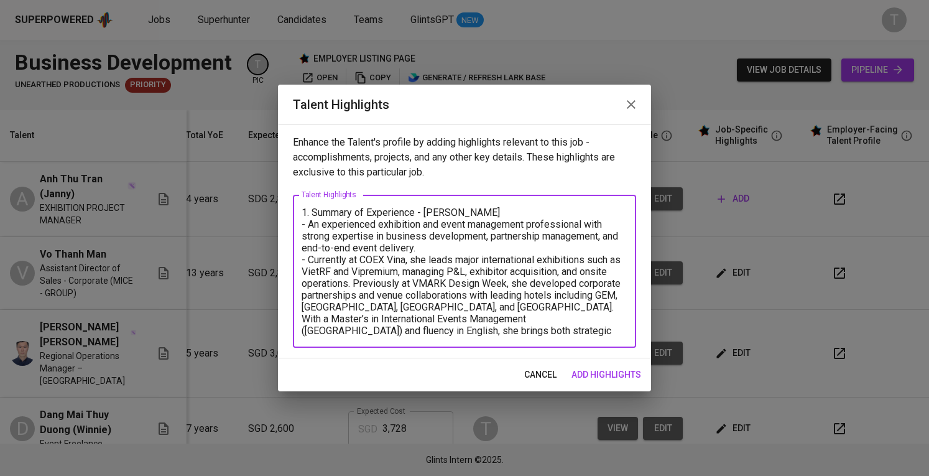
click at [353, 282] on textarea "1. Summary of Experience - Janny Tran - An experienced exhibition and event man…" at bounding box center [464, 271] width 326 height 130
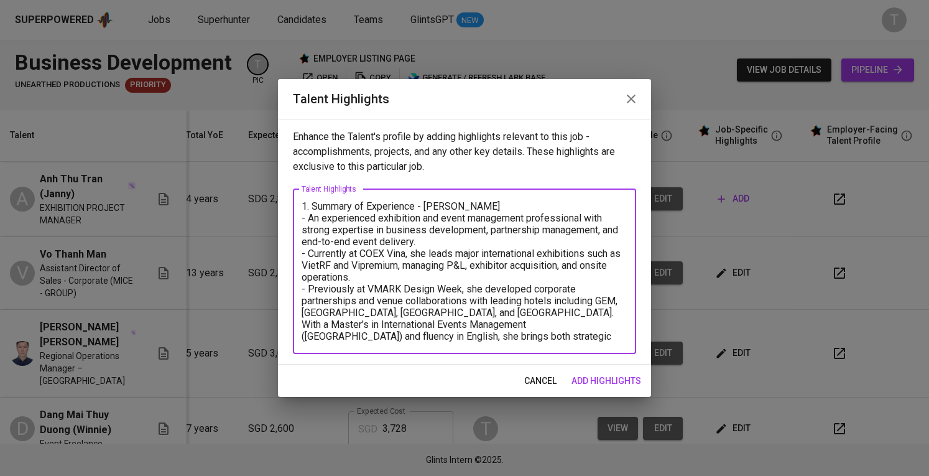
click at [464, 312] on textarea "1. Summary of Experience - Janny Tran - An experienced exhibition and event man…" at bounding box center [464, 271] width 326 height 142
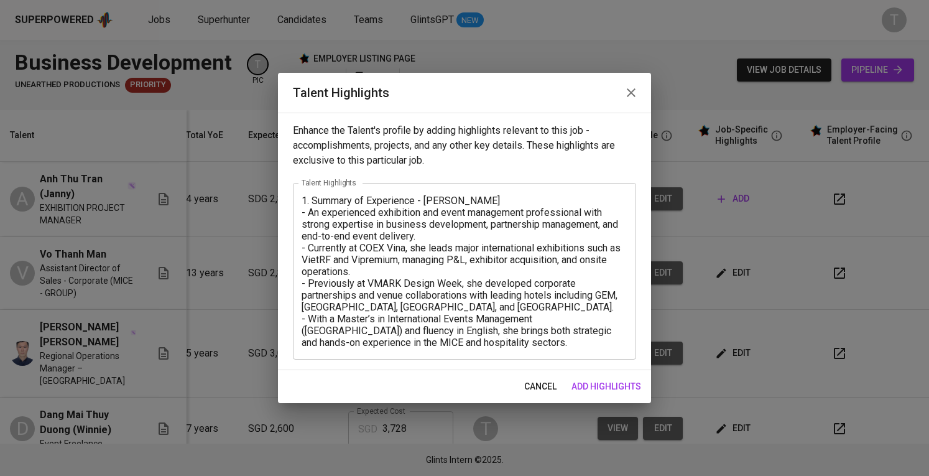
click at [507, 352] on div "1. Summary of Experience - Janny Tran - An experienced exhibition and event man…" at bounding box center [464, 271] width 343 height 177
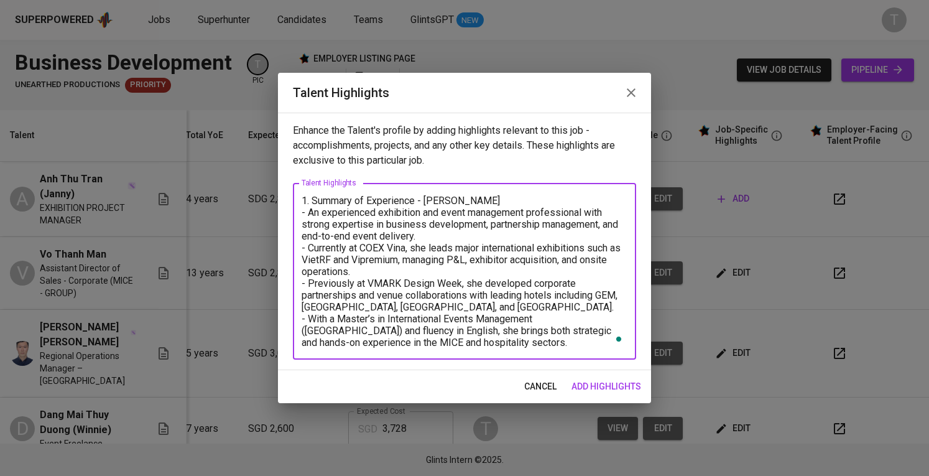
click at [505, 346] on textarea "1. Summary of Experience - Janny Tran - An experienced exhibition and event man…" at bounding box center [464, 272] width 326 height 154
click at [505, 339] on textarea "1. Summary of Experience - Janny Tran - An experienced exhibition and event man…" at bounding box center [464, 272] width 326 height 154
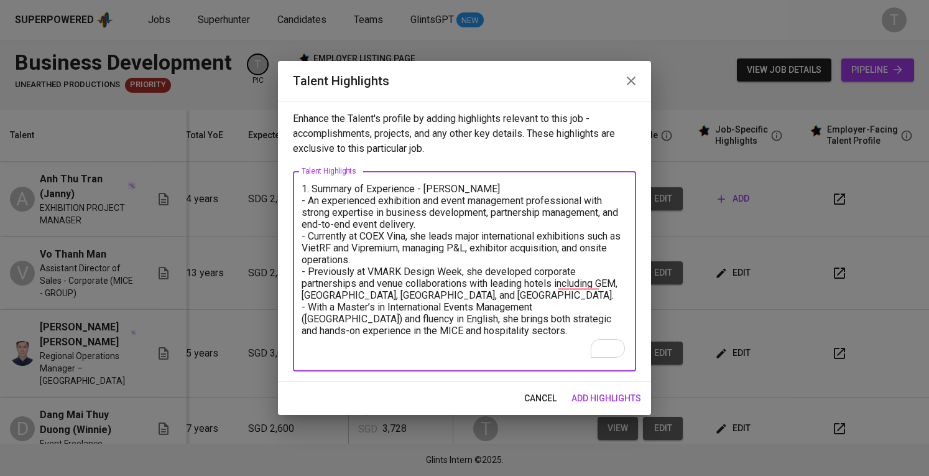
click at [582, 281] on textarea "1. Summary of Experience - Janny Tran - An experienced exhibition and event man…" at bounding box center [464, 271] width 326 height 177
click at [525, 339] on textarea "1. Summary of Experience - Janny Tran - An experienced exhibition and event man…" at bounding box center [464, 271] width 326 height 177
click at [523, 354] on textarea "1. Summary of Experience - Janny Tran - An experienced exhibition and event man…" at bounding box center [464, 271] width 326 height 177
type textarea "1. Summary of Experience - Janny Tran - An experienced exhibition and event man…"
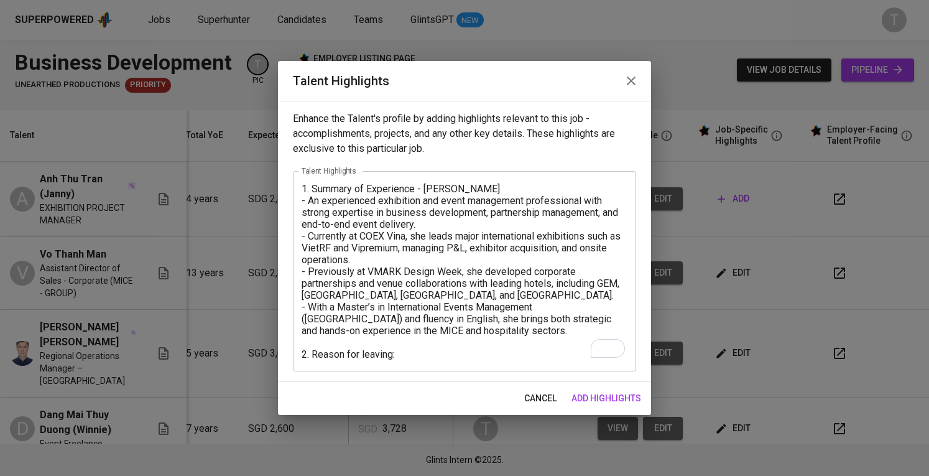
click at [403, 359] on div "1. Summary of Experience - Janny Tran - An experienced exhibition and event man…" at bounding box center [464, 271] width 343 height 200
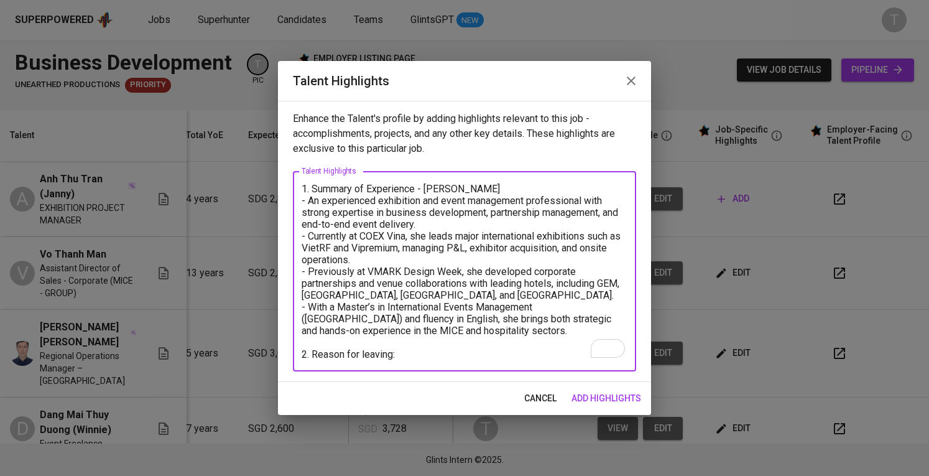
click at [404, 350] on textarea "1. Summary of Experience - Janny Tran - An experienced exhibition and event man…" at bounding box center [464, 271] width 326 height 177
click at [423, 345] on textarea "1. Summary of Experience - Janny Tran - An experienced exhibition and event man…" at bounding box center [464, 271] width 326 height 177
click at [430, 351] on textarea "1. Summary of Experience - Janny Tran - An experienced exhibition and event man…" at bounding box center [464, 271] width 326 height 177
click at [463, 341] on textarea "1. Summary of Experience - Janny Tran - An experienced exhibition and event man…" at bounding box center [464, 271] width 326 height 177
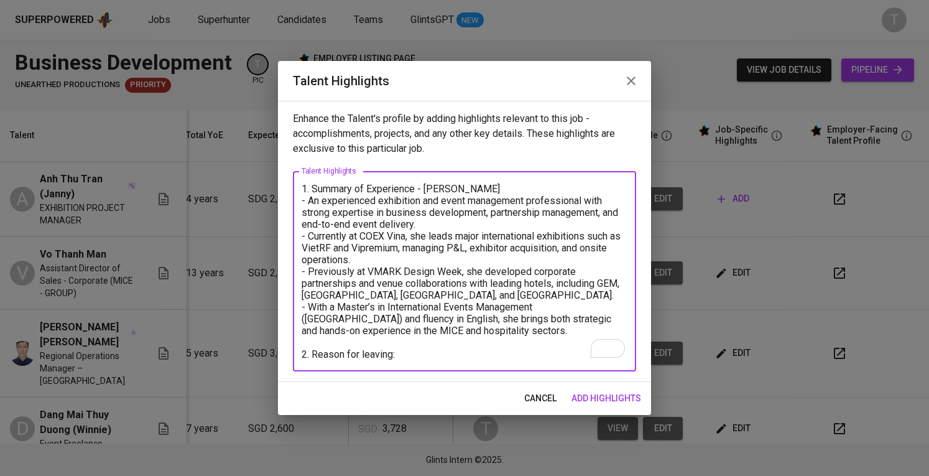
click at [463, 348] on textarea "1. Summary of Experience - Janny Tran - An experienced exhibition and event man…" at bounding box center [464, 271] width 326 height 177
drag, startPoint x: 423, startPoint y: 342, endPoint x: 399, endPoint y: 349, distance: 24.6
click at [399, 349] on textarea "1. Summary of Experience - Janny Tran - An experienced exhibition and event man…" at bounding box center [464, 271] width 326 height 177
click at [459, 348] on textarea "1. Summary of Experience - Janny Tran - An experienced exhibition and event man…" at bounding box center [464, 271] width 326 height 177
click at [510, 218] on textarea "1. Summary of Experience - Janny Tran - An experienced exhibition and event man…" at bounding box center [464, 271] width 326 height 177
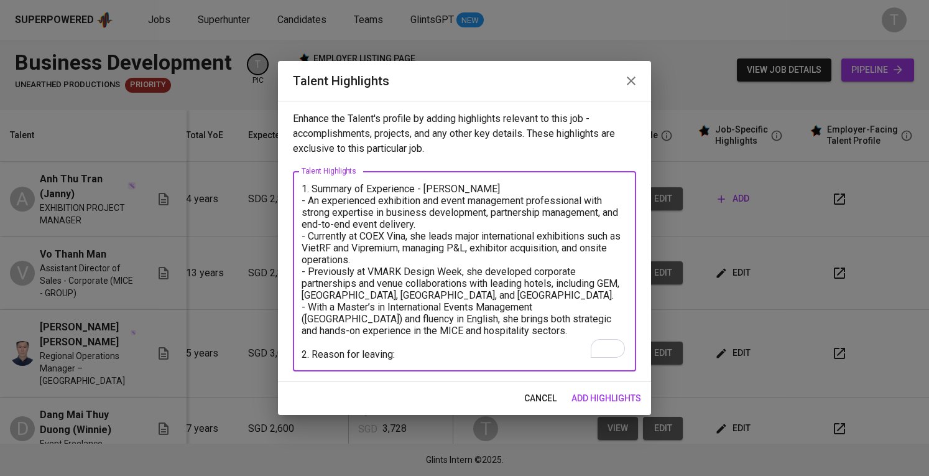
click at [410, 348] on textarea "1. Summary of Experience - Janny Tran - An experienced exhibition and event man…" at bounding box center [464, 271] width 326 height 177
drag, startPoint x: 625, startPoint y: 391, endPoint x: 628, endPoint y: 385, distance: 6.7
click at [625, 391] on span "add highlights" at bounding box center [606, 398] width 70 height 16
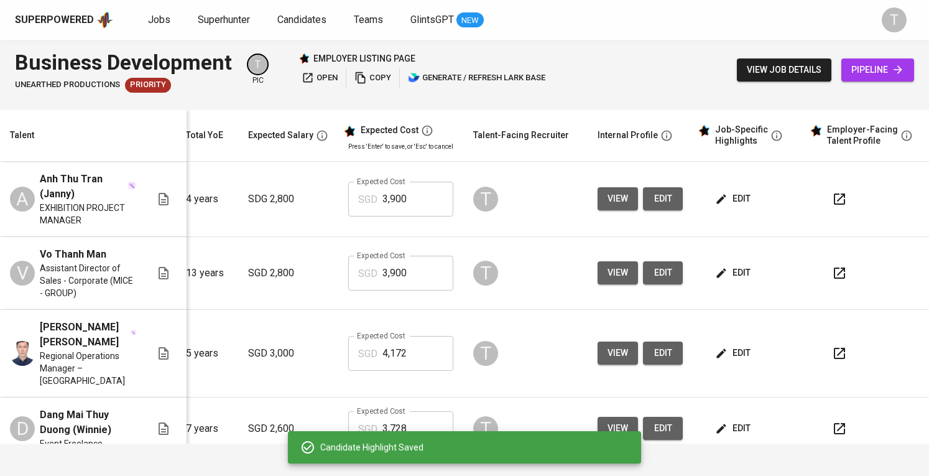
click at [618, 379] on td "view edit" at bounding box center [639, 354] width 105 height 88
click at [715, 198] on icon "button" at bounding box center [721, 199] width 12 height 12
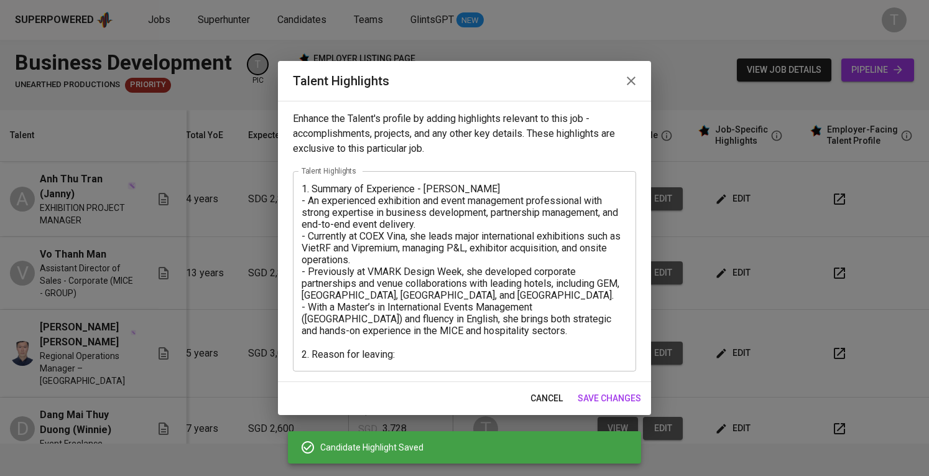
click at [454, 349] on textarea "1. Summary of Experience - Janny Tran - An experienced exhibition and event man…" at bounding box center [464, 271] width 326 height 177
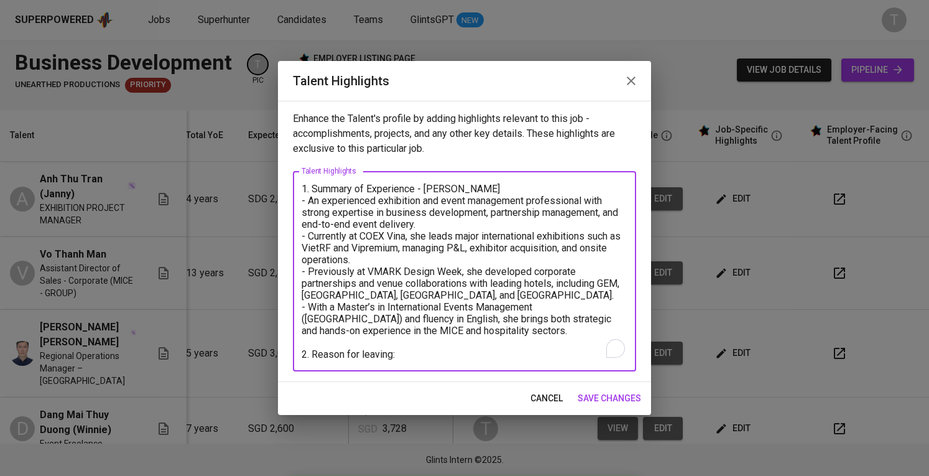
paste textarea "d"
paste textarea "his contract with Coex has ended, and he doesn’t want to renew it."
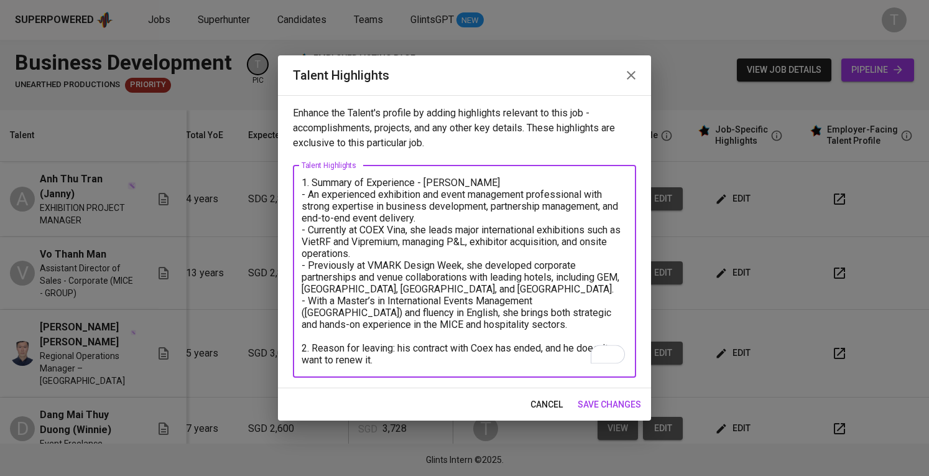
click at [405, 345] on textarea "1. Summary of Experience - Janny Tran - An experienced exhibition and event man…" at bounding box center [464, 271] width 326 height 189
click at [577, 343] on textarea "1. Summary of Experience - Janny Tran - An experienced exhibition and event man…" at bounding box center [464, 271] width 326 height 189
click at [550, 357] on textarea "1. Summary of Experience - Janny Tran - An experienced exhibition and event man…" at bounding box center [464, 271] width 326 height 189
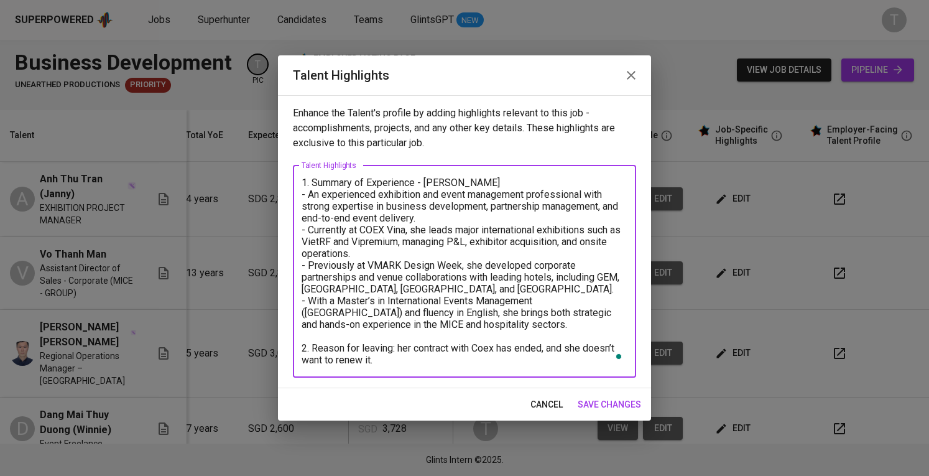
drag, startPoint x: 553, startPoint y: 345, endPoint x: 558, endPoint y: 360, distance: 15.5
click at [558, 360] on textarea "1. Summary of Experience - Janny Tran - An experienced exhibition and event man…" at bounding box center [464, 271] width 326 height 189
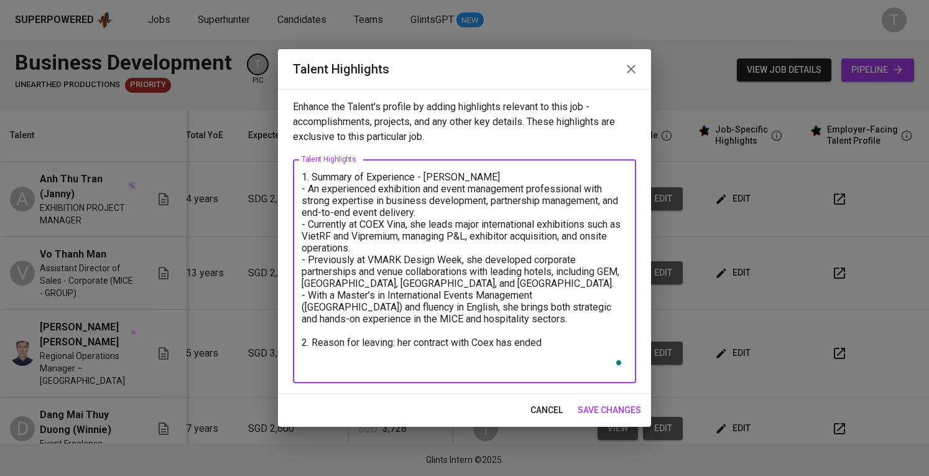
paste textarea "4. Full of CV: https://glints.sg.larksuite.com/file/FxwRbRXDroPwY7xsfJ2lUW2Bg3e…"
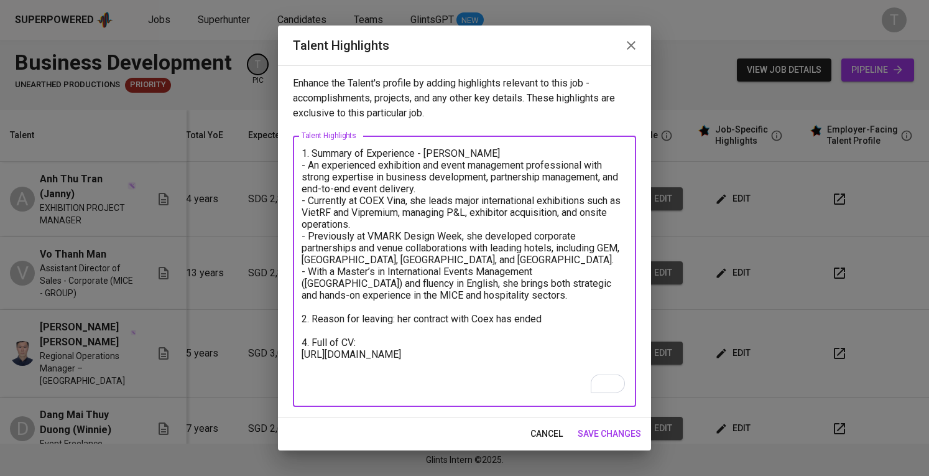
click at [307, 332] on textarea "1. Summary of Experience - Janny Tran - An experienced exhibition and event man…" at bounding box center [464, 271] width 326 height 248
drag, startPoint x: 418, startPoint y: 361, endPoint x: 283, endPoint y: 347, distance: 135.0
click at [283, 347] on div "Enhance the Talent's profile by adding highlights relevant to this job - accomp…" at bounding box center [464, 241] width 373 height 352
paste textarea "CNcYbCvODoS7HcxXUgGlYkiYgcg"
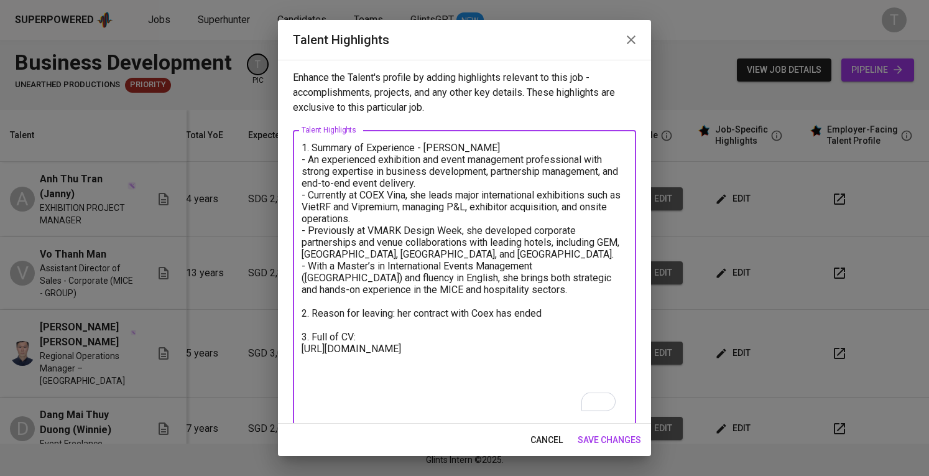
paste textarea "5. Expected salary: Total Monthly Fee: 3953 SGD - Basic Salary: 2800 SGD - Soci…"
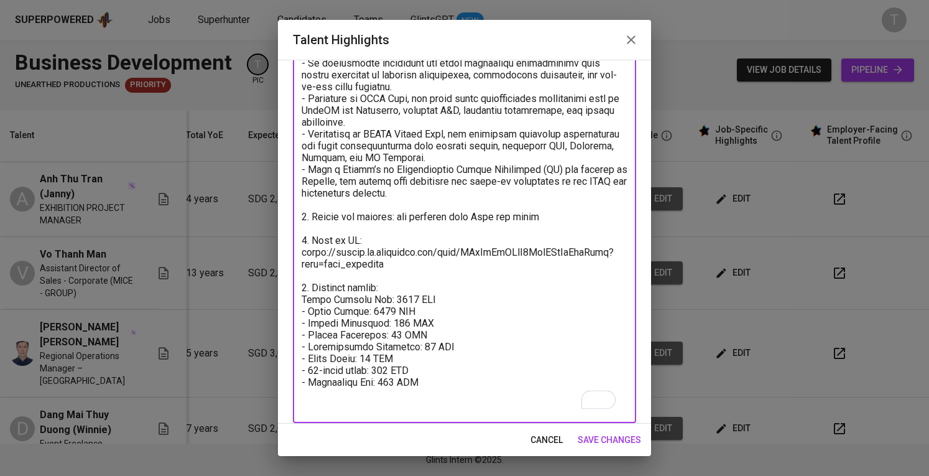
scroll to position [116, 0]
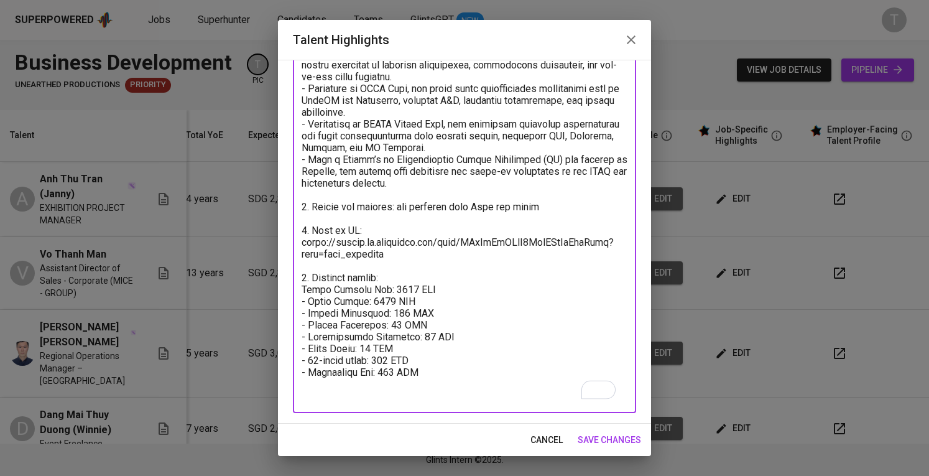
click at [306, 267] on textarea "To enrich screen reader interactions, please activate Accessibility in Grammarl…" at bounding box center [464, 218] width 326 height 366
click at [356, 280] on textarea "To enrich screen reader interactions, please activate Accessibility in Grammarl…" at bounding box center [464, 218] width 326 height 366
click at [474, 387] on textarea "To enrich screen reader interactions, please activate Accessibility in Grammarl…" at bounding box center [464, 218] width 326 height 366
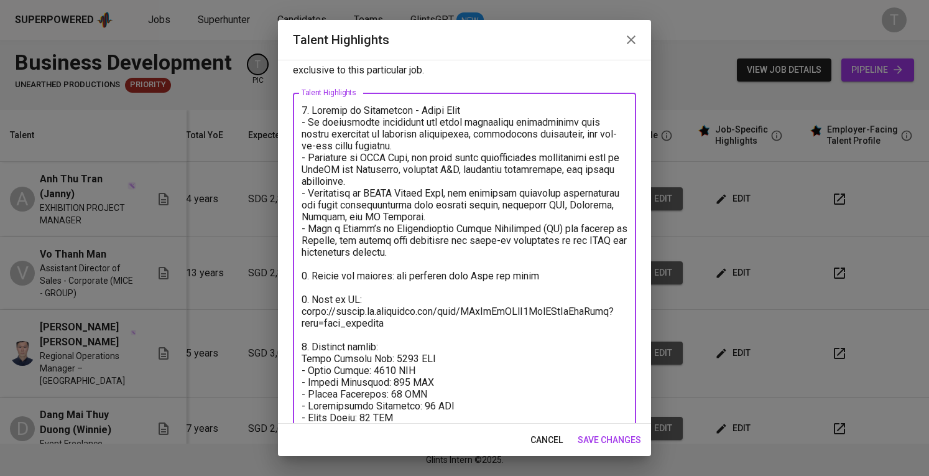
scroll to position [92, 0]
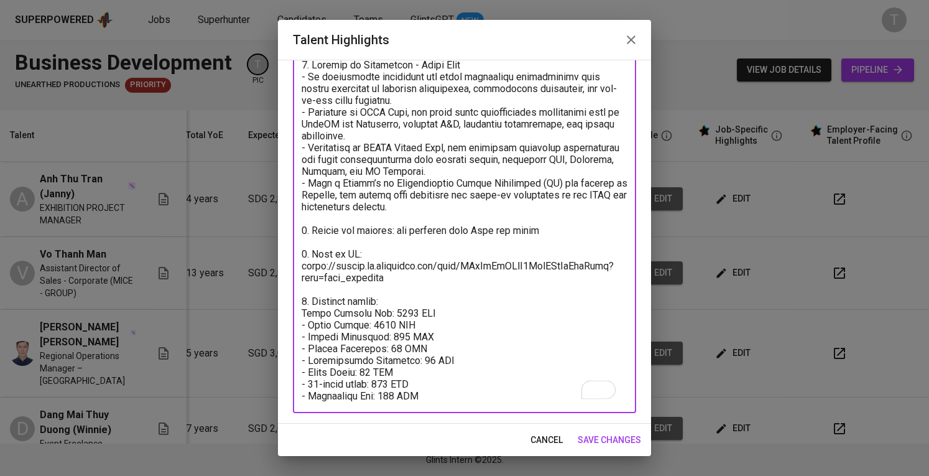
type textarea "1. Summary of Experience - Janny Tran - An experienced exhibition and event man…"
click at [613, 432] on span "save changes" at bounding box center [609, 440] width 63 height 16
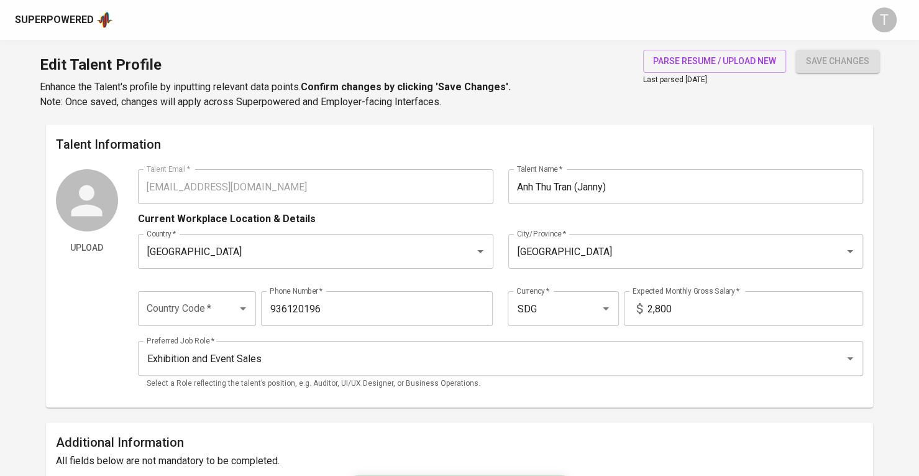
click at [53, 13] on div "Superpowered" at bounding box center [54, 20] width 79 height 14
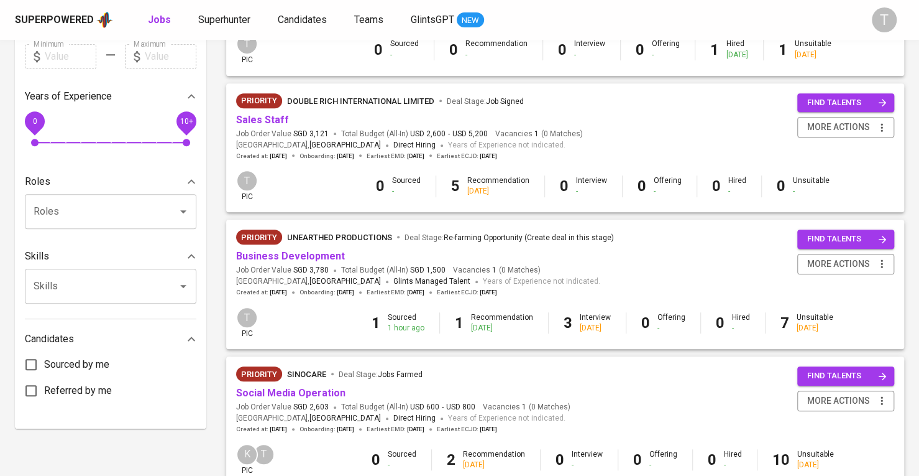
scroll to position [465, 0]
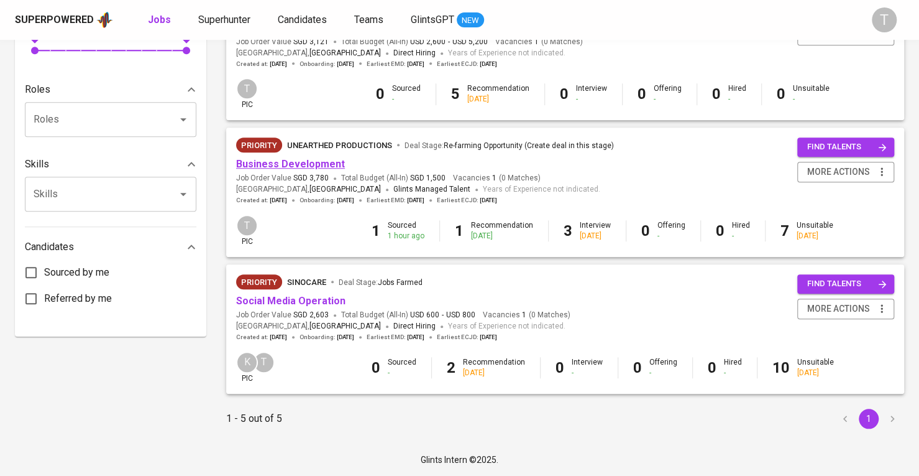
click at [333, 161] on link "Business Development" at bounding box center [290, 164] width 109 height 12
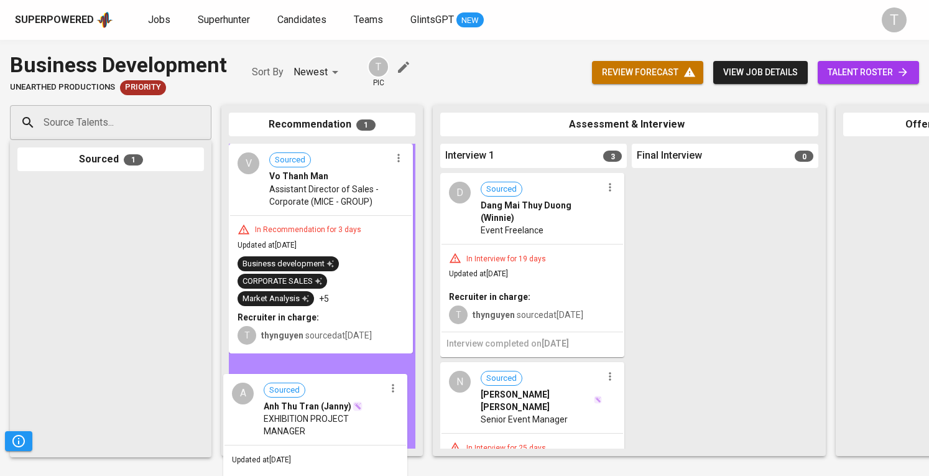
drag, startPoint x: 128, startPoint y: 219, endPoint x: 338, endPoint y: 419, distance: 289.3
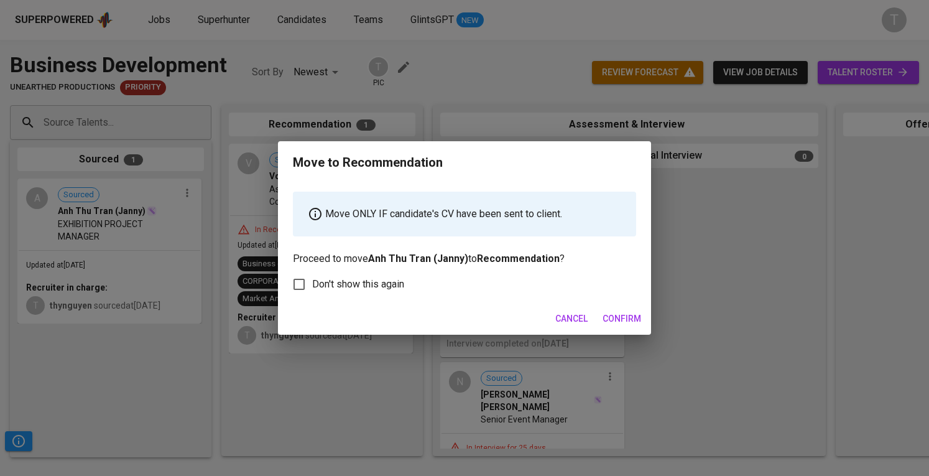
click at [624, 321] on span "Confirm" at bounding box center [621, 319] width 39 height 16
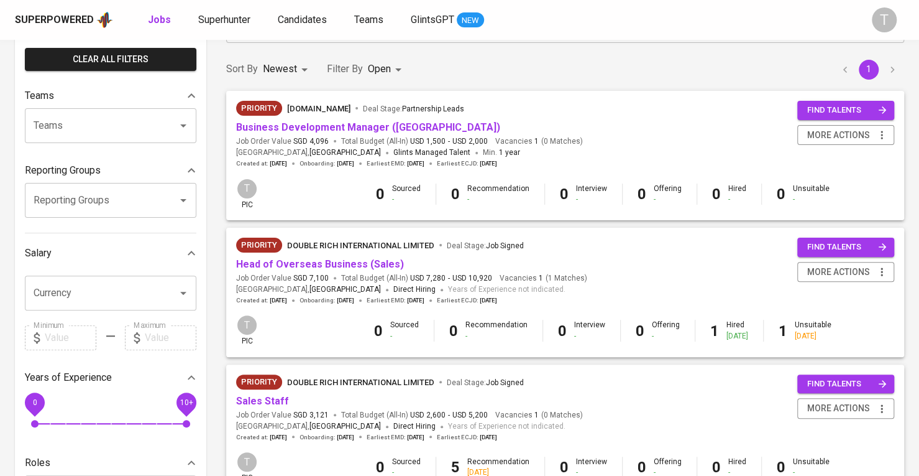
scroll to position [154, 0]
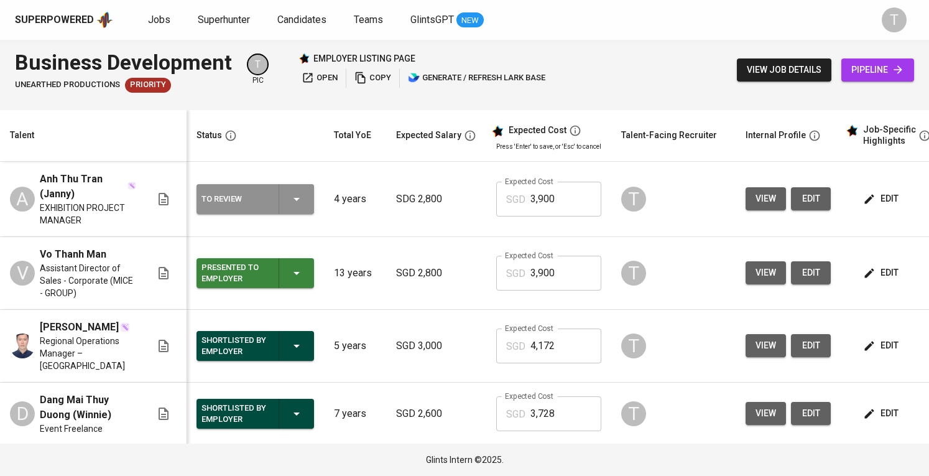
click at [282, 201] on div "To Review" at bounding box center [255, 199] width 108 height 30
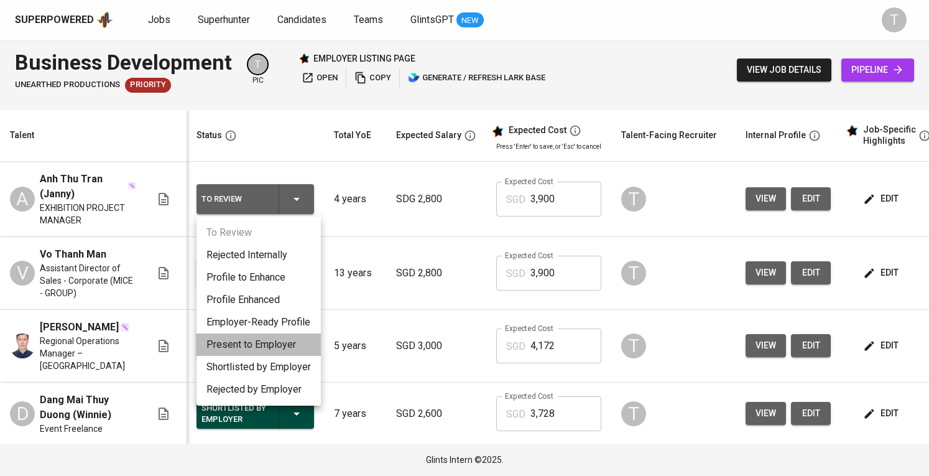
click at [281, 337] on li "Present to Employer" at bounding box center [258, 344] width 124 height 22
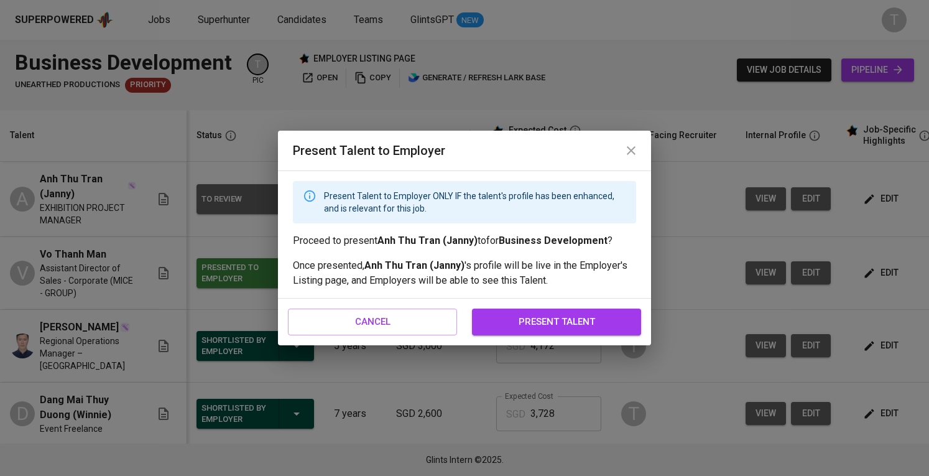
click at [562, 314] on span "present talent" at bounding box center [557, 321] width 142 height 16
